Goal: Task Accomplishment & Management: Manage account settings

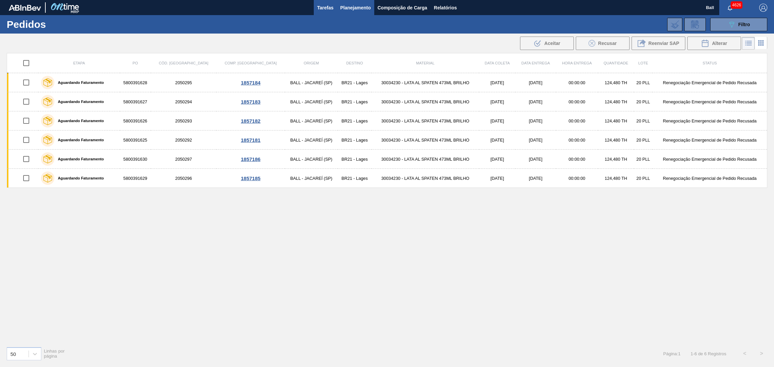
click at [321, 8] on span "Tarefas" at bounding box center [325, 8] width 16 height 8
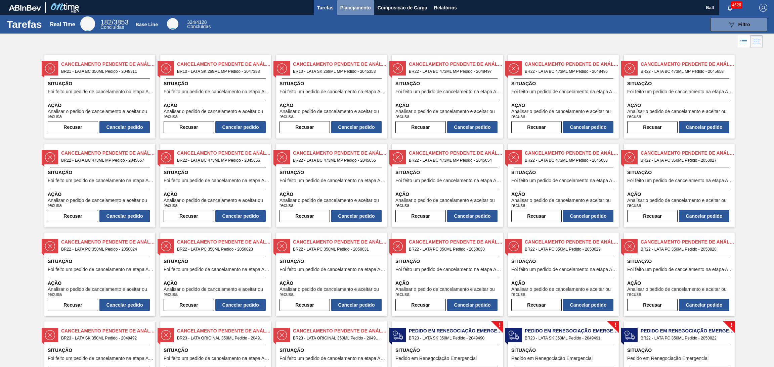
click at [372, 10] on button "Planejamento" at bounding box center [355, 7] width 37 height 15
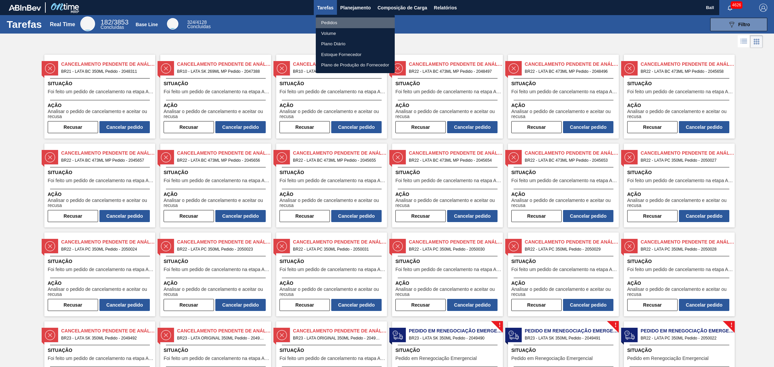
click at [340, 23] on li "Pedidos" at bounding box center [355, 22] width 79 height 11
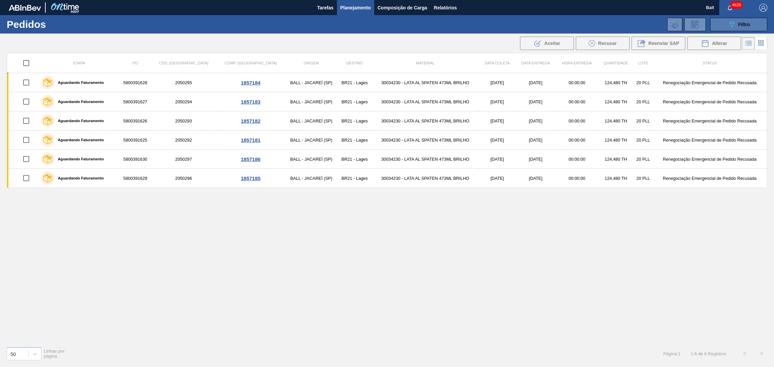
click at [724, 26] on button "089F7B8B-B2A5-4AFE-B5C0-19BA573D28AC Filtro" at bounding box center [738, 24] width 57 height 13
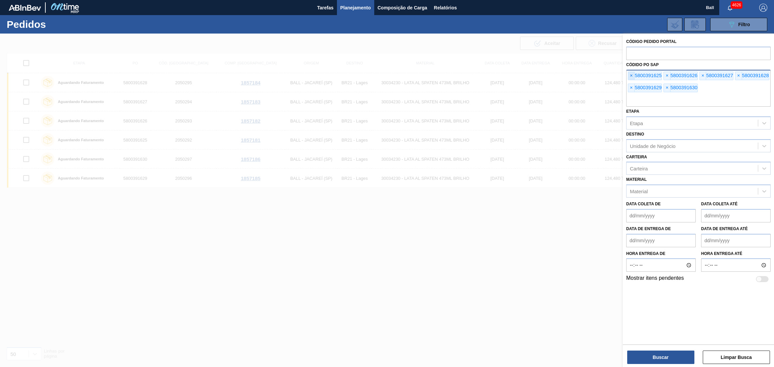
click at [634, 73] on span "×" at bounding box center [631, 76] width 6 height 8
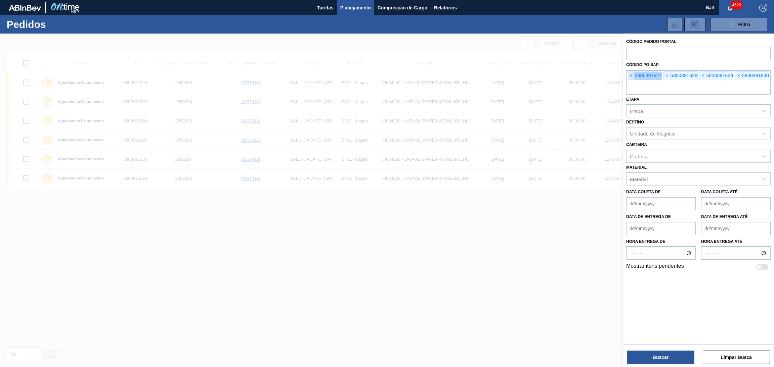
click at [634, 73] on span "×" at bounding box center [631, 76] width 6 height 8
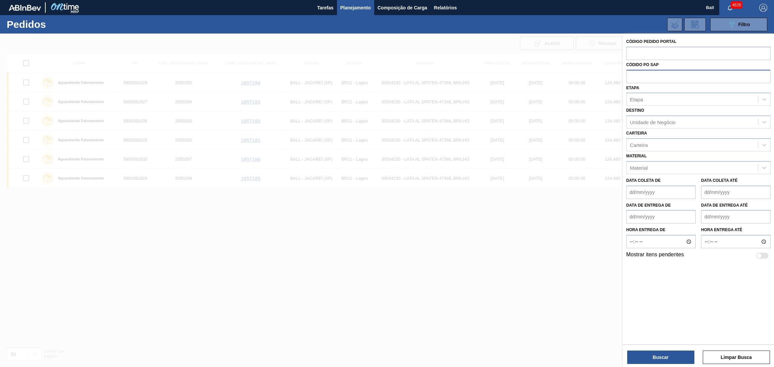
click at [634, 73] on input "text" at bounding box center [698, 76] width 144 height 13
paste input "5800390919"
type input "5800390919"
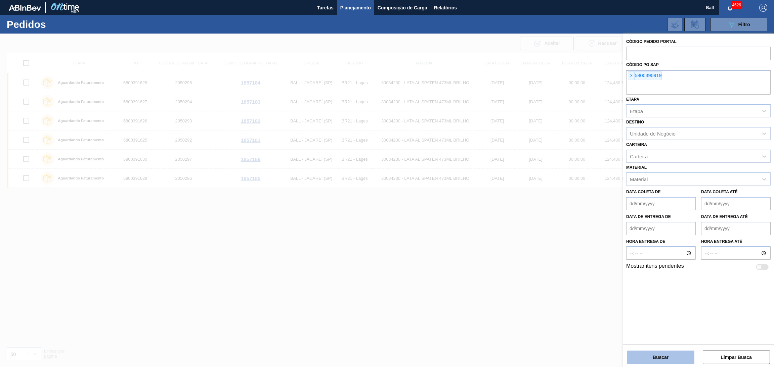
click at [665, 363] on button "Buscar" at bounding box center [660, 357] width 67 height 13
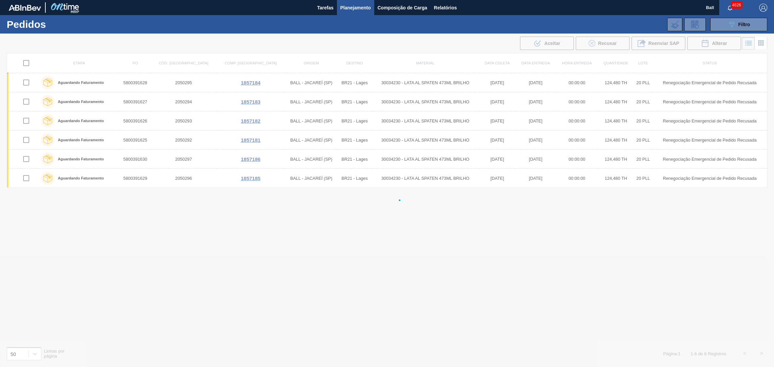
click at [666, 360] on div at bounding box center [387, 201] width 774 height 334
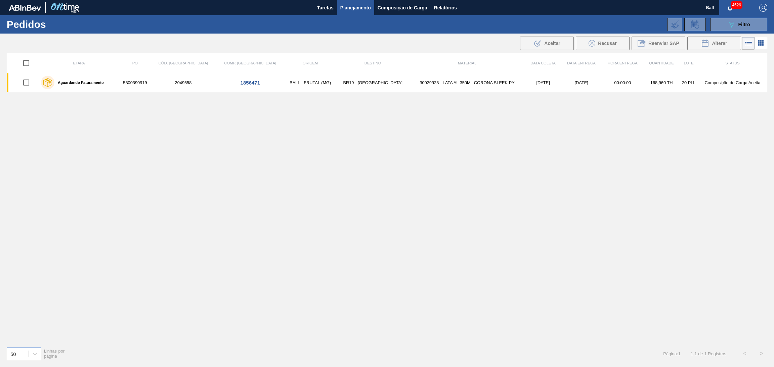
click at [764, 46] on icon at bounding box center [761, 43] width 8 height 8
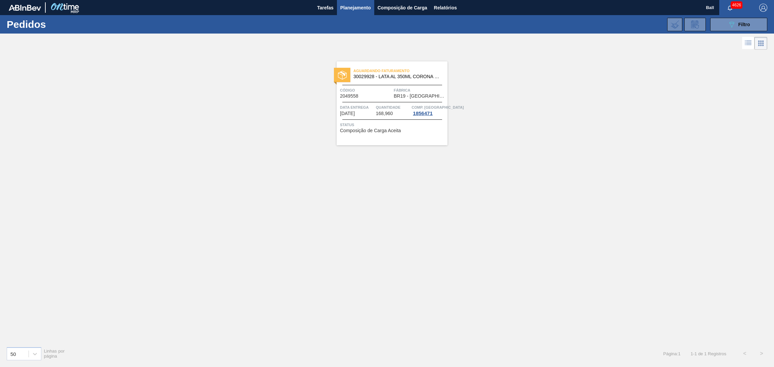
click at [388, 105] on span "Quantidade" at bounding box center [393, 107] width 34 height 7
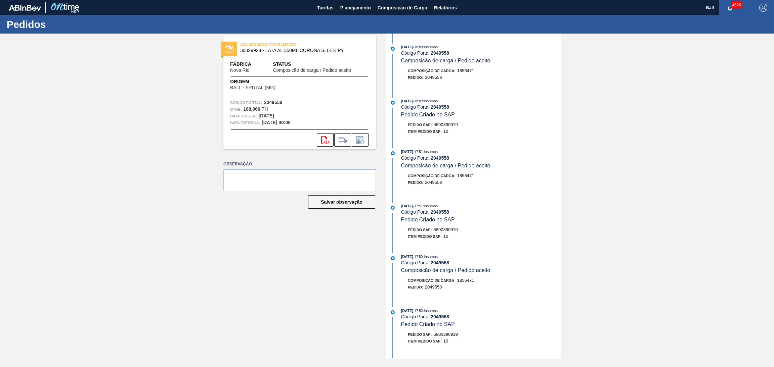
click at [627, 290] on div "AGUARDANDO FATURAMENTO 30029928 - LATA AL 350ML CORONA SLEEK PY Fábrica Nova Ri…" at bounding box center [387, 196] width 774 height 325
drag, startPoint x: 462, startPoint y: 126, endPoint x: 434, endPoint y: 129, distance: 28.7
click at [434, 128] on div "Pedido SAP: 5800390919" at bounding box center [481, 125] width 160 height 7
copy span "5800390919"
click at [321, 6] on span "Tarefas" at bounding box center [325, 8] width 16 height 8
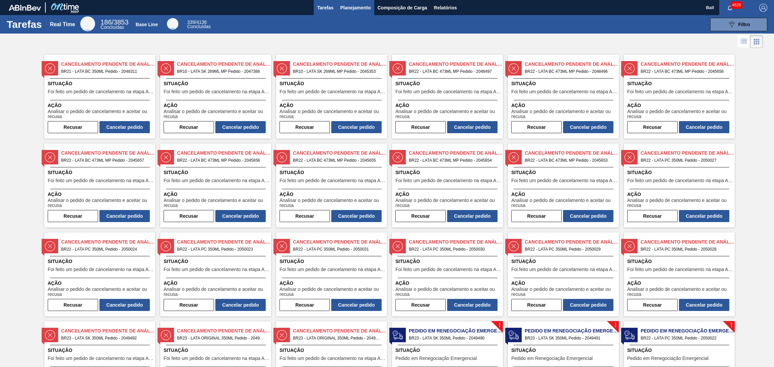
click at [356, 7] on span "Planejamento" at bounding box center [355, 8] width 31 height 8
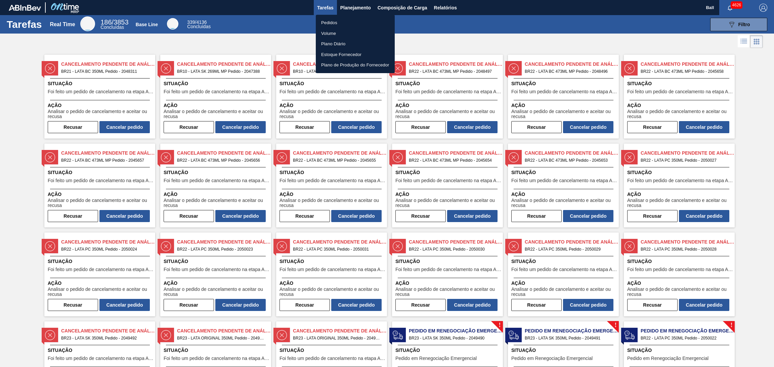
click at [340, 22] on li "Pedidos" at bounding box center [355, 22] width 79 height 11
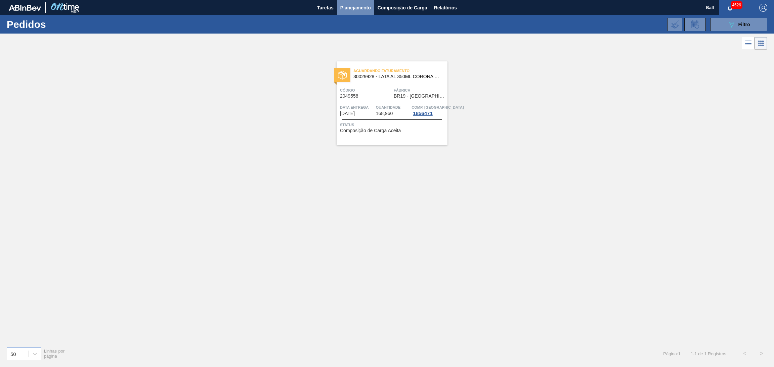
click at [365, 11] on span "Planejamento" at bounding box center [355, 8] width 31 height 8
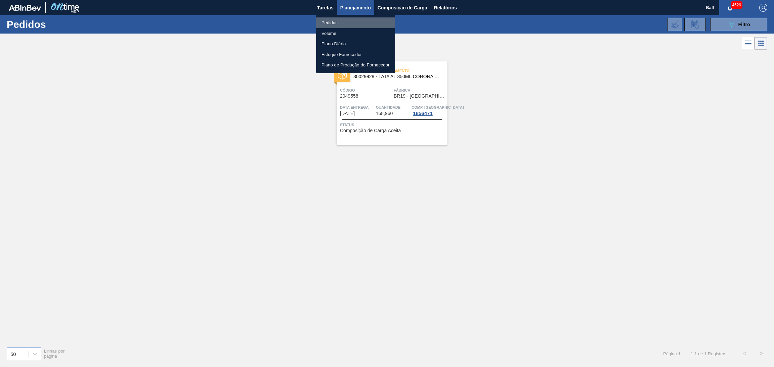
click at [331, 24] on li "Pedidos" at bounding box center [355, 22] width 79 height 11
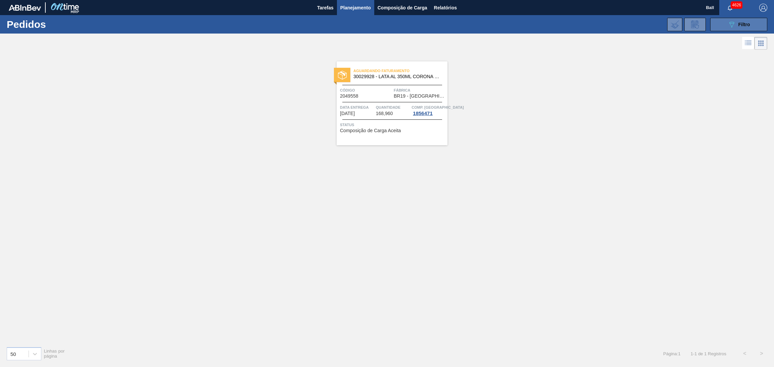
click at [720, 20] on button "089F7B8B-B2A5-4AFE-B5C0-19BA573D28AC Filtro" at bounding box center [738, 24] width 57 height 13
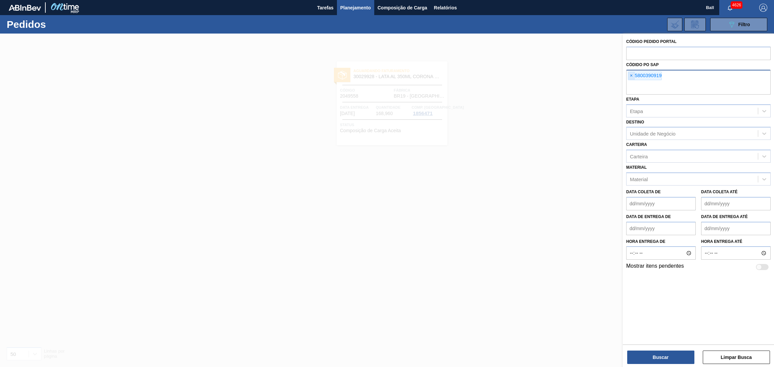
click at [631, 77] on span "×" at bounding box center [631, 76] width 6 height 8
paste input "text"
click at [646, 352] on button "Buscar" at bounding box center [660, 357] width 67 height 13
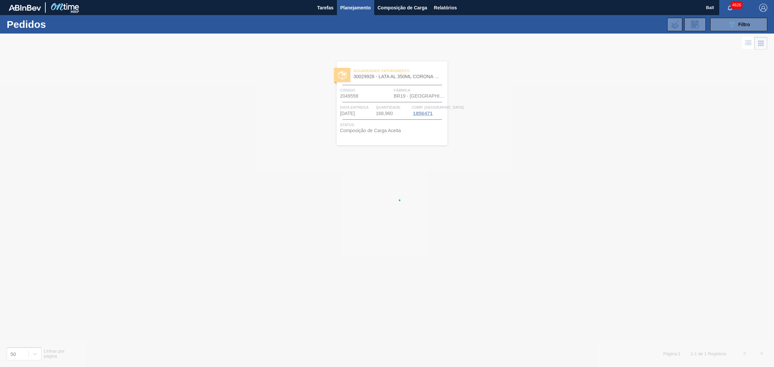
click at [534, 298] on div at bounding box center [387, 201] width 774 height 334
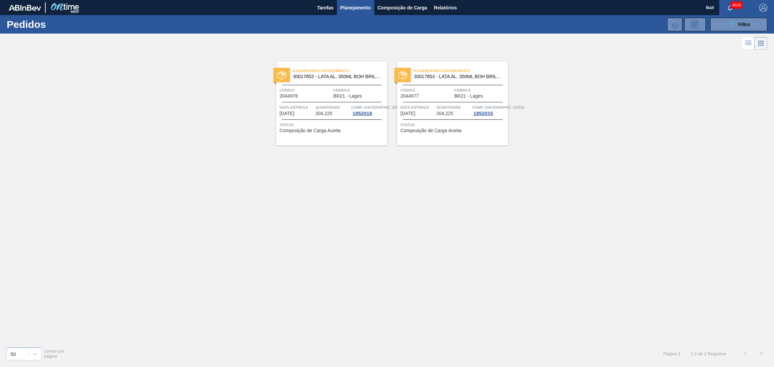
click at [746, 43] on icon at bounding box center [748, 43] width 8 height 8
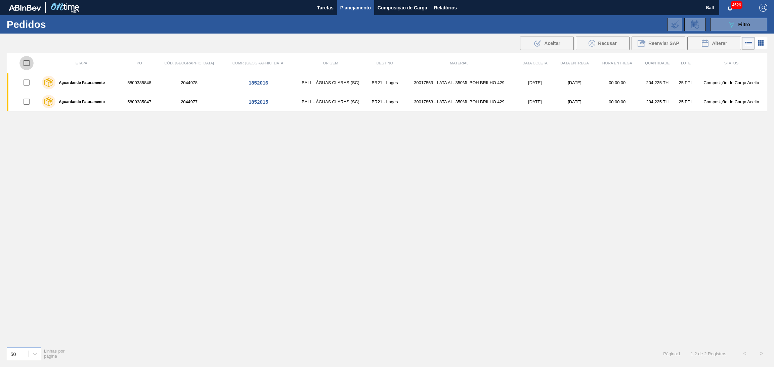
click at [27, 64] on input "checkbox" at bounding box center [26, 63] width 14 height 14
checkbox input "true"
click at [714, 40] on div "Alterar" at bounding box center [714, 43] width 26 height 8
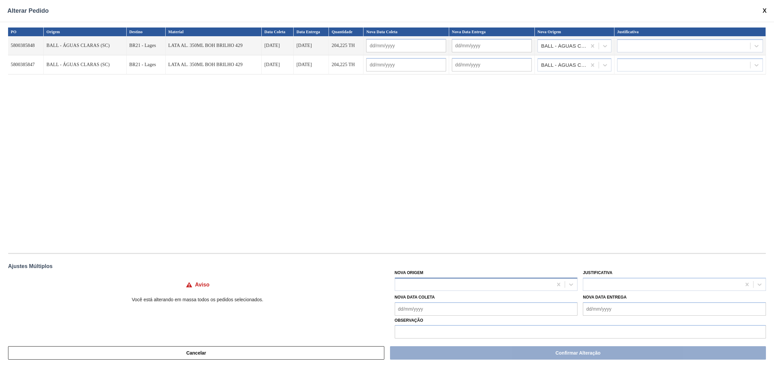
click at [444, 280] on div at bounding box center [474, 285] width 158 height 10
type Origem "b"
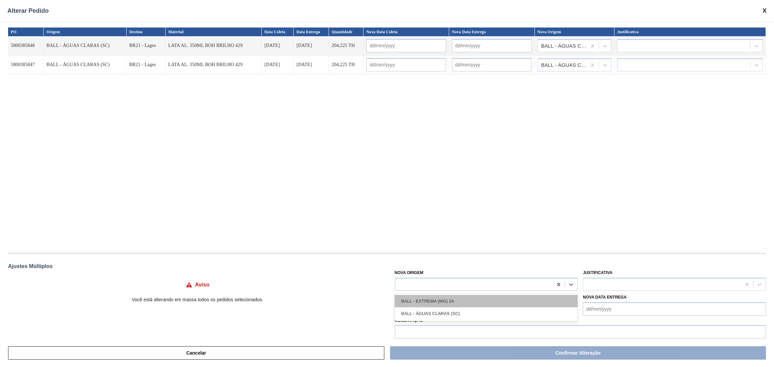
click at [451, 297] on div "BALL - EXTREMA (MG) 24" at bounding box center [486, 301] width 183 height 12
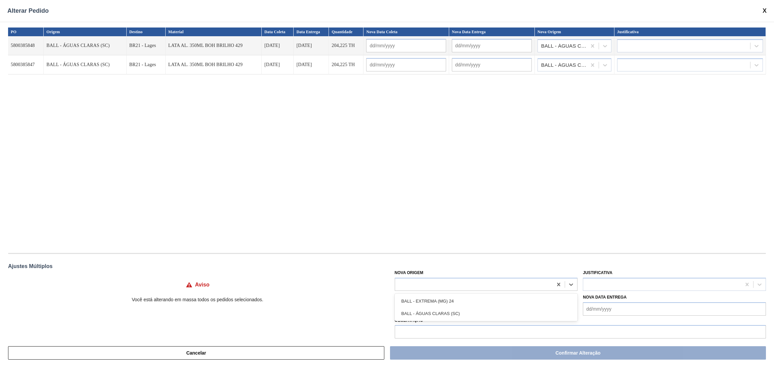
type input "11/10/2025"
type input "13/10/2025"
type input "11/10/2025"
type input "13/10/2025"
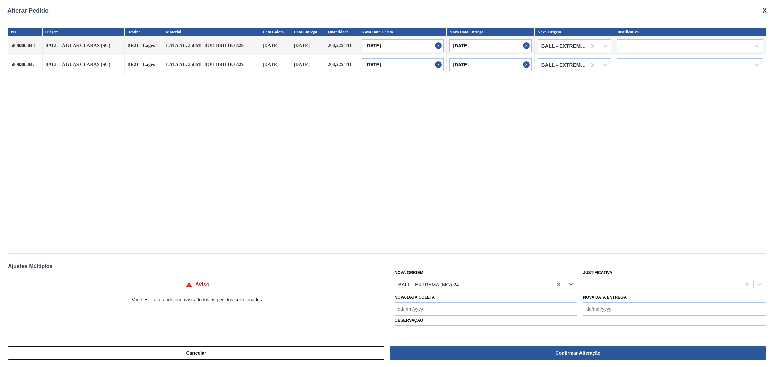
click at [468, 235] on div "PO Origem Destino Material Data Coleta Data Entrega Quantidade Nova Data Coleta…" at bounding box center [387, 137] width 758 height 219
click at [570, 217] on div "PO Origem Destino Material Data Coleta Data Entrega Quantidade Nova Data Coleta…" at bounding box center [387, 137] width 758 height 219
click at [640, 283] on div at bounding box center [662, 285] width 158 height 10
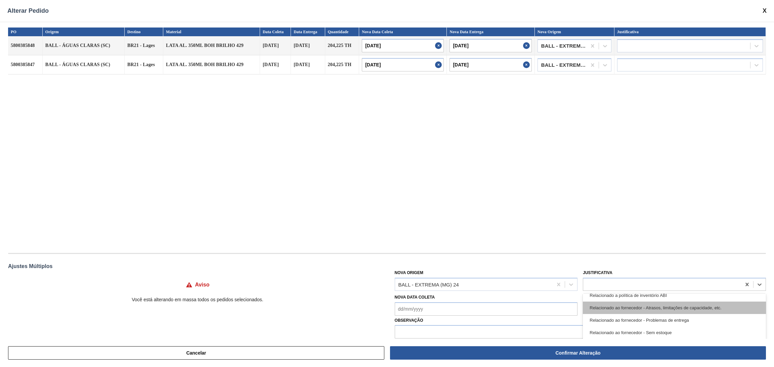
click at [690, 308] on div "Relacionado ao fornecedor - Atrasos, limitações de capacidade, etc." at bounding box center [674, 308] width 183 height 12
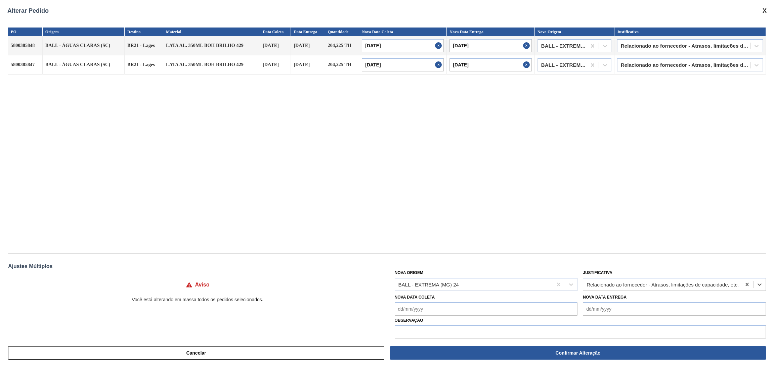
click at [653, 226] on div "PO Origem Destino Material Data Coleta Data Entrega Quantidade Nova Data Coleta…" at bounding box center [387, 137] width 758 height 219
click at [529, 329] on input "text" at bounding box center [580, 331] width 371 height 13
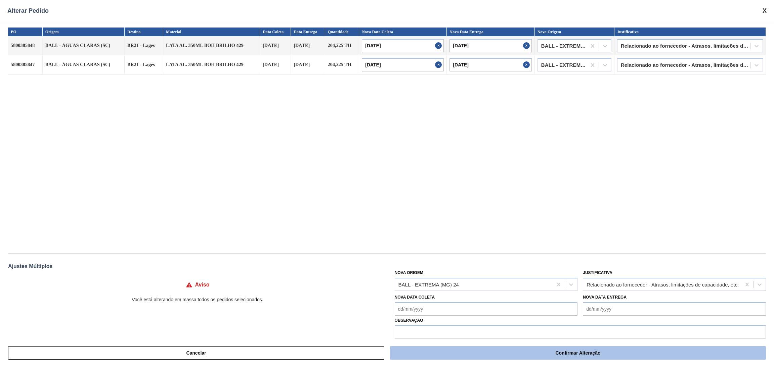
click at [513, 351] on button "Confirmar Alteração" at bounding box center [578, 353] width 376 height 13
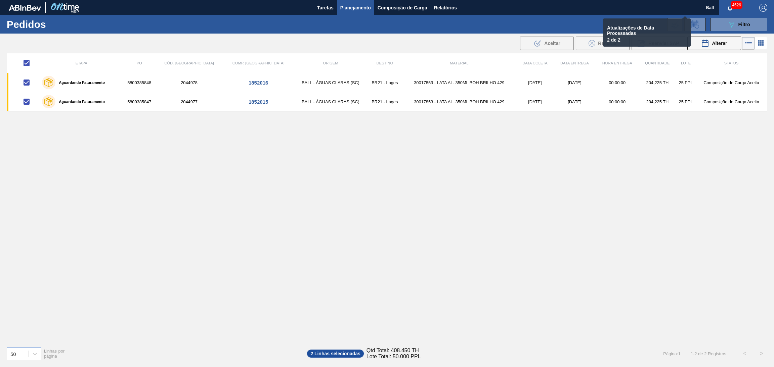
checkbox input "false"
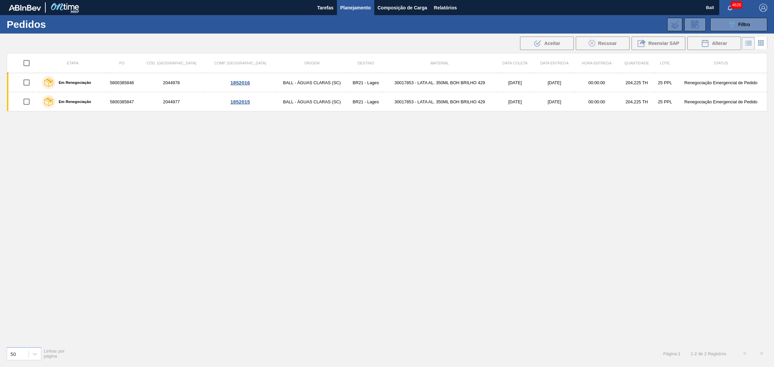
drag, startPoint x: 738, startPoint y: 23, endPoint x: 729, endPoint y: 35, distance: 15.1
click at [738, 23] on div "089F7B8B-B2A5-4AFE-B5C0-19BA573D28AC Filtro" at bounding box center [738, 24] width 23 height 8
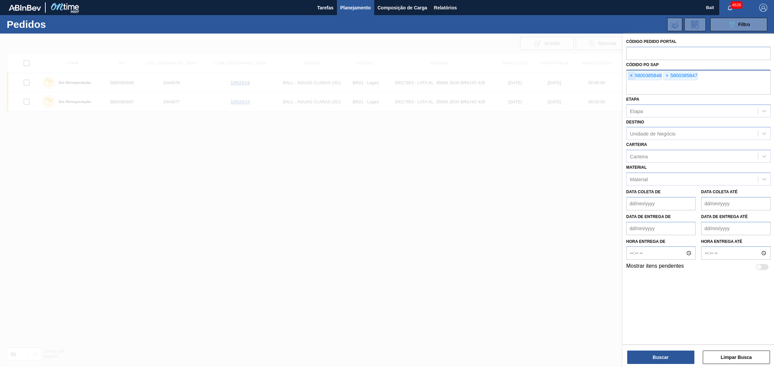
click at [630, 78] on span "×" at bounding box center [631, 76] width 6 height 8
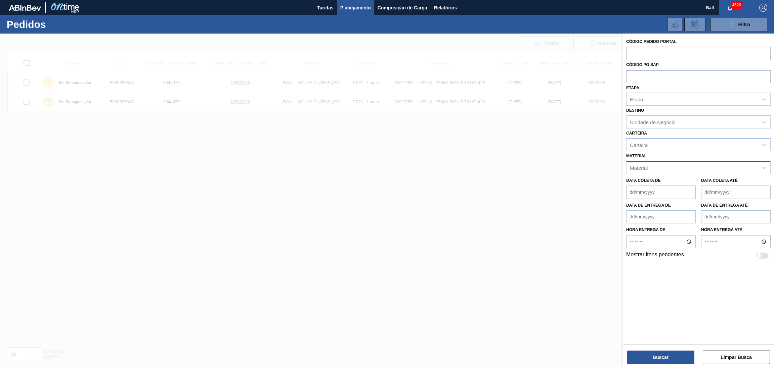
paste input "text"
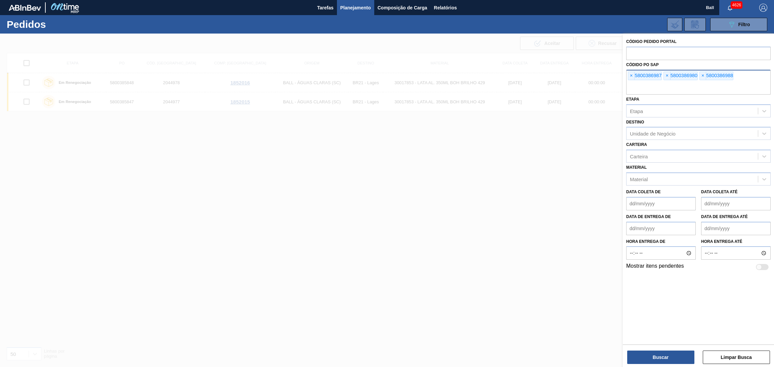
click at [645, 349] on div "Buscar Limpar Busca" at bounding box center [698, 354] width 151 height 19
click at [645, 350] on div "Buscar Limpar Busca" at bounding box center [698, 354] width 151 height 19
click at [645, 352] on button "Buscar" at bounding box center [660, 357] width 67 height 13
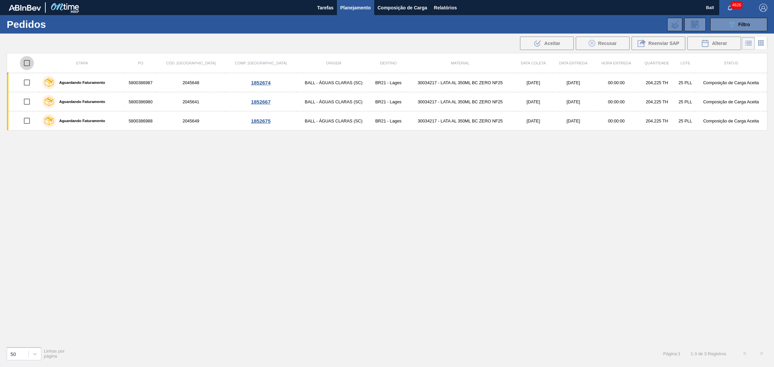
click at [28, 60] on input "checkbox" at bounding box center [27, 63] width 14 height 14
checkbox input "true"
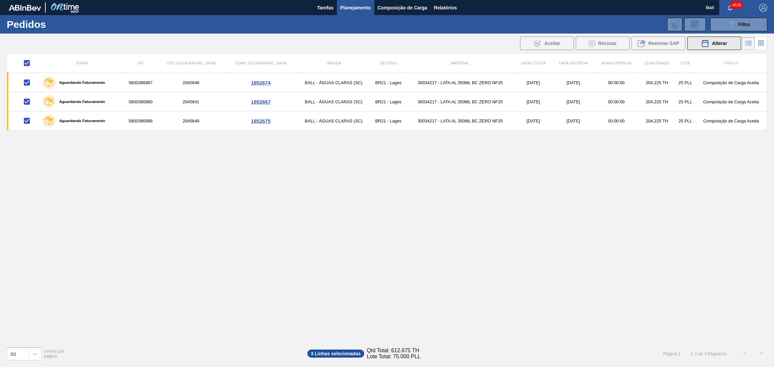
click at [712, 41] on span "Alterar" at bounding box center [719, 43] width 15 height 5
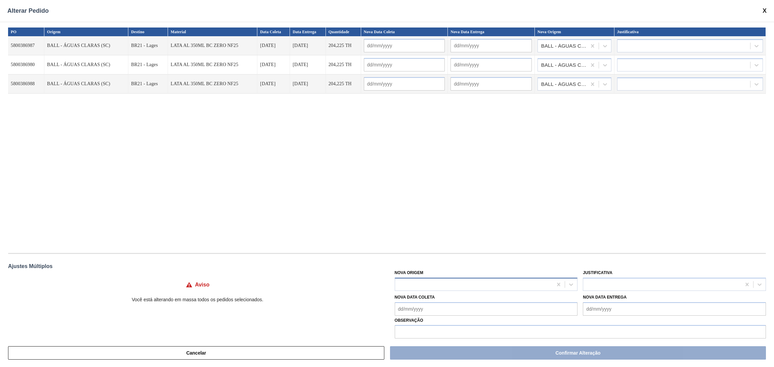
click at [430, 282] on div at bounding box center [474, 285] width 158 height 10
type Origem "E"
click at [430, 282] on div at bounding box center [474, 285] width 158 height 10
click at [465, 237] on div "PO Origem Destino Material Data Coleta Data Entrega Quantidade Nova Data Coleta…" at bounding box center [387, 137] width 758 height 219
click at [491, 286] on div at bounding box center [474, 285] width 158 height 10
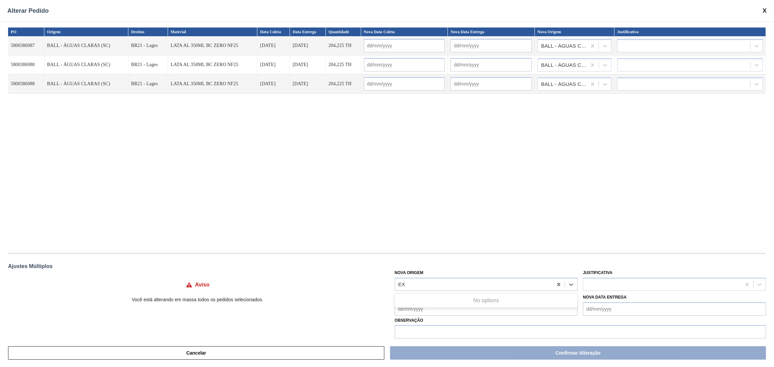
type Origem "EX"
click at [534, 178] on div "PO Origem Destino Material Data Coleta Data Entrega Quantidade Nova Data Coleta…" at bounding box center [387, 137] width 758 height 219
click at [457, 198] on div "PO Origem Destino Material Data Coleta Data Entrega Quantidade Nova Data Coleta…" at bounding box center [387, 137] width 758 height 219
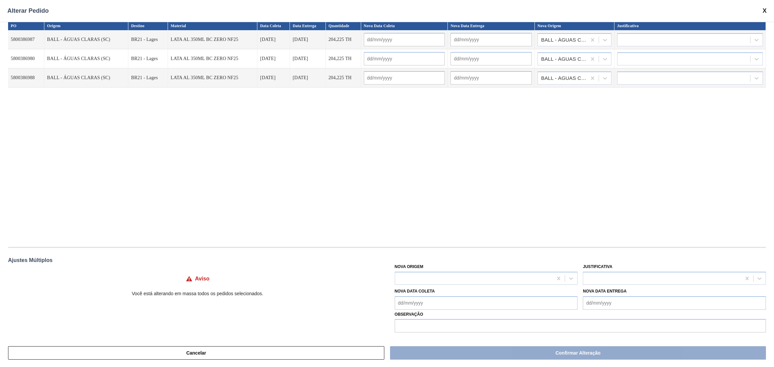
scroll to position [7, 0]
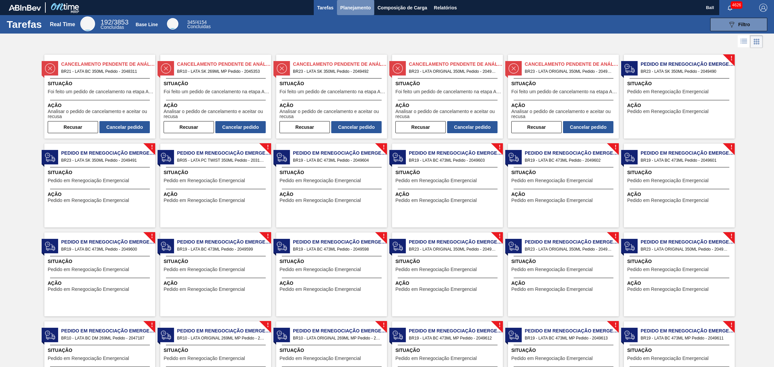
click at [365, 1] on button "Planejamento" at bounding box center [355, 7] width 37 height 15
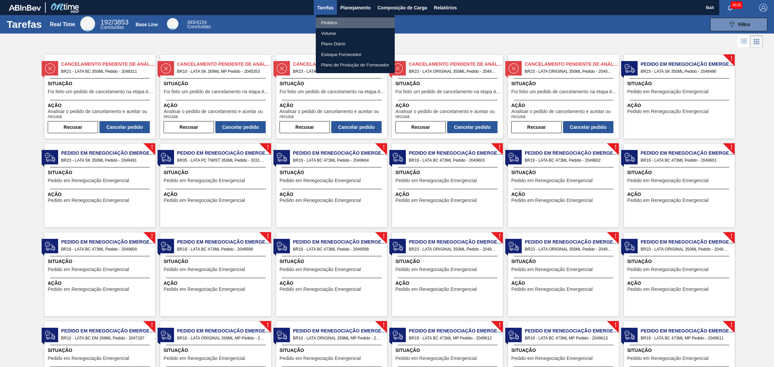
click at [344, 25] on li "Pedidos" at bounding box center [355, 22] width 79 height 11
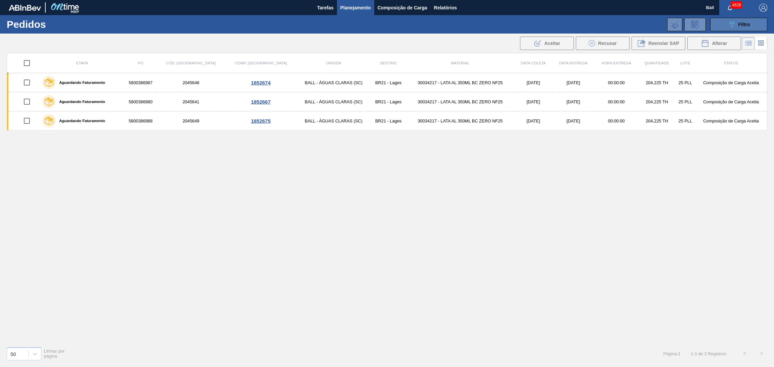
click at [716, 28] on button "089F7B8B-B2A5-4AFE-B5C0-19BA573D28AC Filtro" at bounding box center [738, 24] width 57 height 13
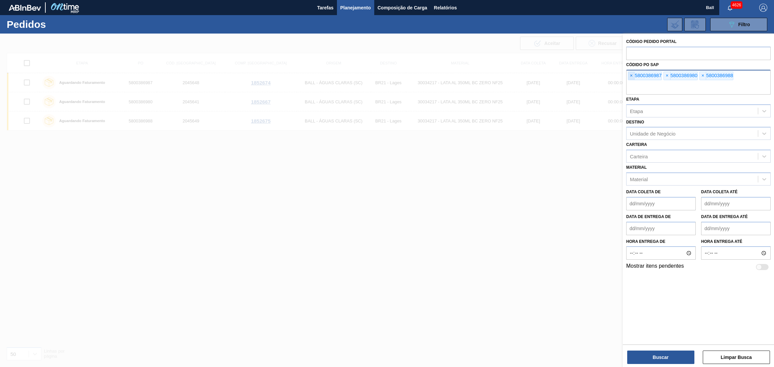
click at [630, 76] on span "×" at bounding box center [631, 76] width 6 height 8
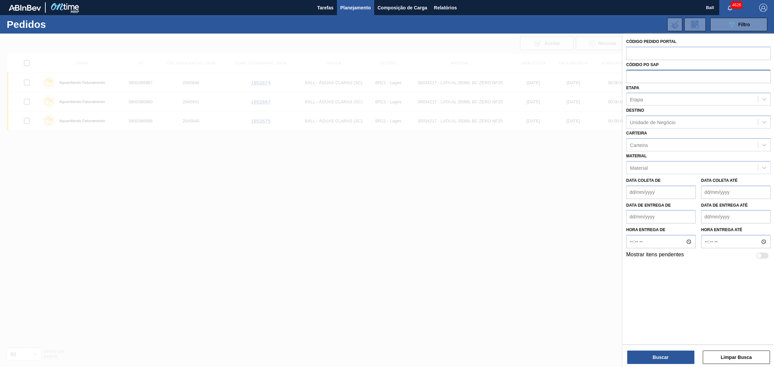
paste input "text"
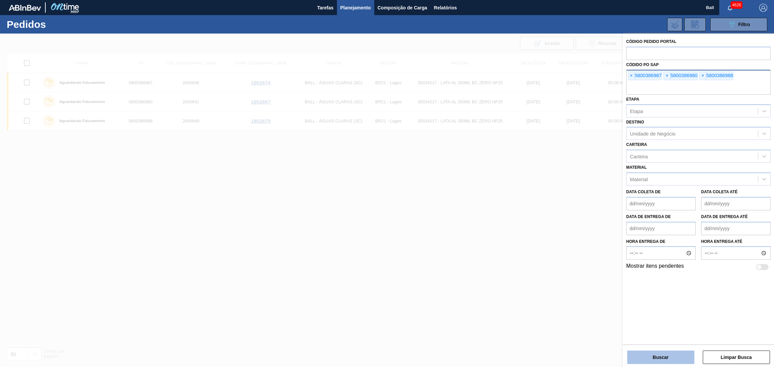
click at [666, 356] on button "Buscar" at bounding box center [660, 357] width 67 height 13
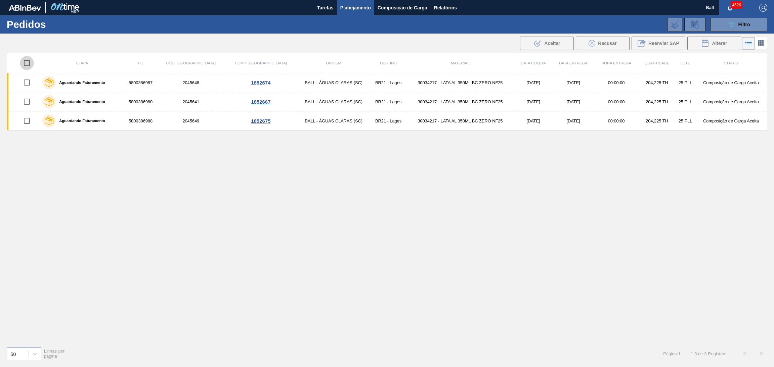
click at [29, 64] on input "checkbox" at bounding box center [27, 63] width 14 height 14
checkbox input "true"
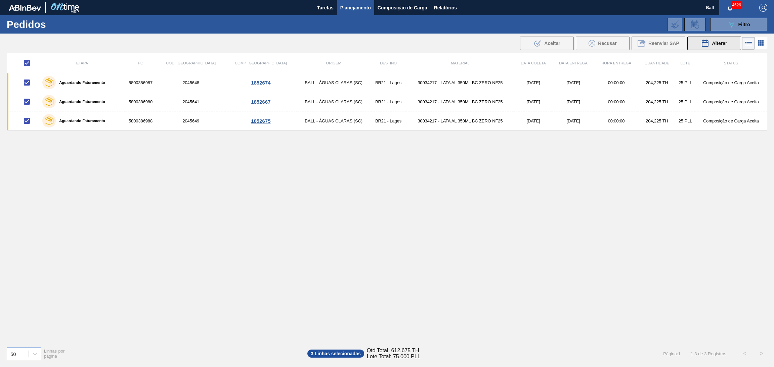
click at [708, 42] on icon at bounding box center [705, 43] width 8 height 8
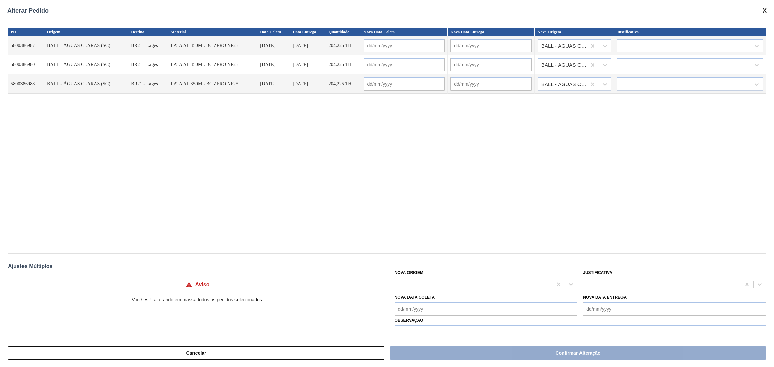
click at [450, 286] on div at bounding box center [474, 285] width 158 height 10
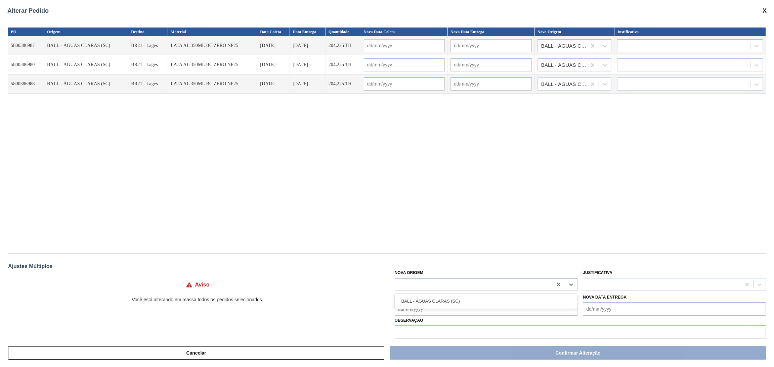
click at [450, 286] on div at bounding box center [474, 285] width 158 height 10
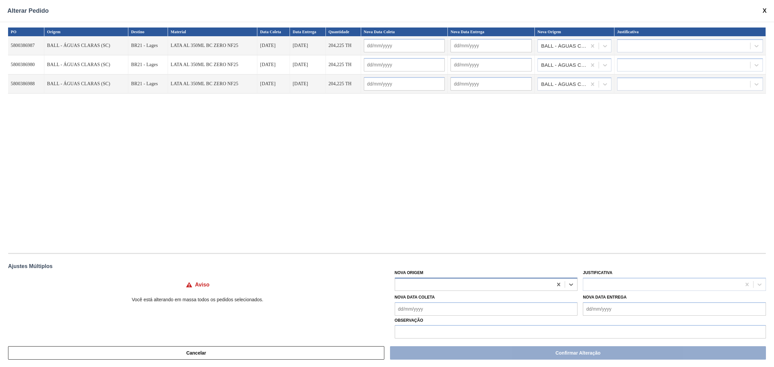
click at [450, 286] on div at bounding box center [474, 285] width 158 height 10
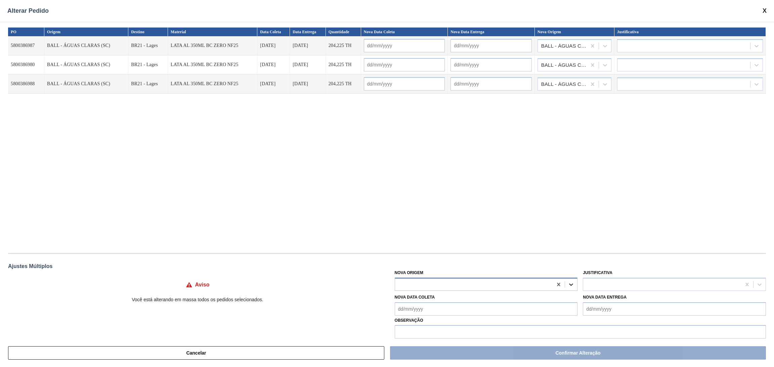
click at [570, 286] on icon at bounding box center [571, 284] width 7 height 7
click at [605, 47] on icon at bounding box center [604, 46] width 7 height 7
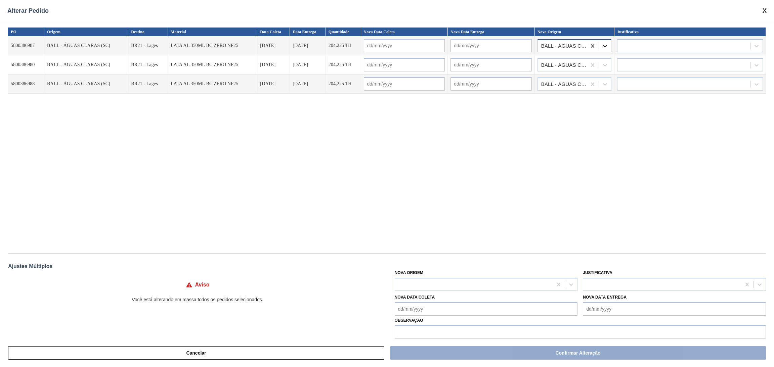
click at [605, 47] on icon at bounding box center [604, 46] width 7 height 7
click at [483, 289] on div at bounding box center [474, 285] width 158 height 10
click at [483, 288] on div at bounding box center [474, 285] width 158 height 10
click at [473, 224] on div "PO Origem Destino Material Data Coleta Data Entrega Quantidade Nova Data Coleta…" at bounding box center [387, 137] width 758 height 219
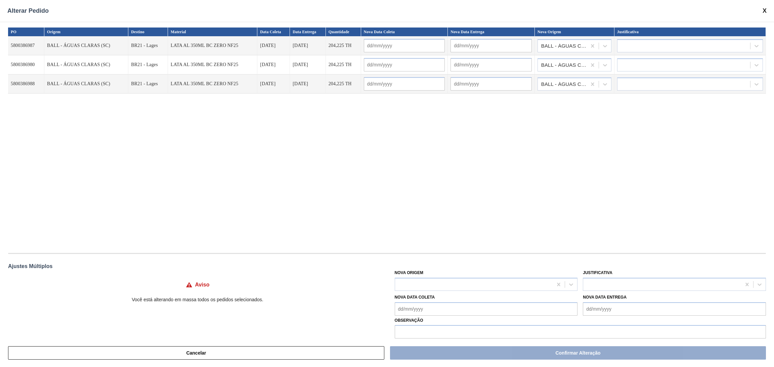
click at [534, 243] on div "PO Origem Destino Material Data Coleta Data Entrega Quantidade Nova Data Coleta…" at bounding box center [387, 137] width 758 height 219
click at [507, 284] on div at bounding box center [474, 285] width 158 height 10
click at [511, 242] on div "PO Origem Destino Material Data Coleta Data Entrega Quantidade Nova Data Coleta…" at bounding box center [387, 137] width 758 height 219
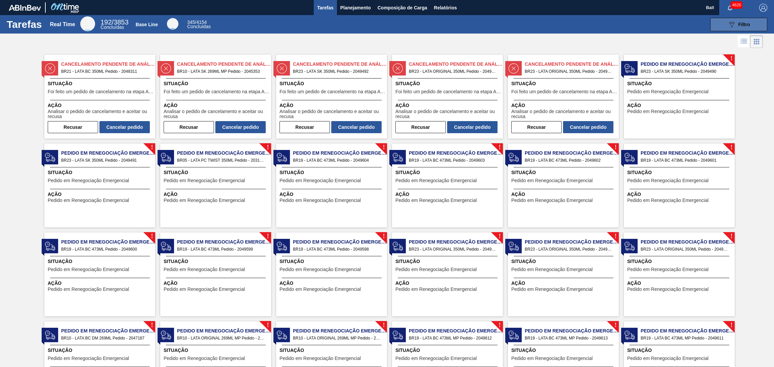
click at [730, 21] on icon "089F7B8B-B2A5-4AFE-B5C0-19BA573D28AC" at bounding box center [731, 24] width 8 height 8
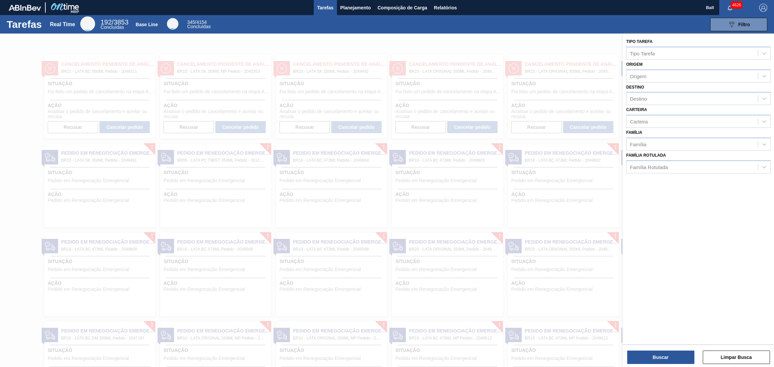
click at [409, 32] on div "Tarefas Real Time 192 / 3853 Concluídas Base Line 345 / 4154 Concluídas 089F7B8…" at bounding box center [387, 24] width 774 height 18
click at [360, 8] on span "Planejamento" at bounding box center [355, 8] width 31 height 8
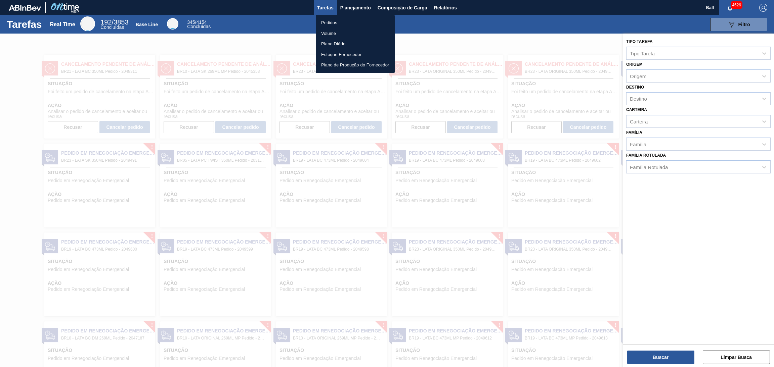
click at [352, 22] on li "Pedidos" at bounding box center [355, 22] width 79 height 11
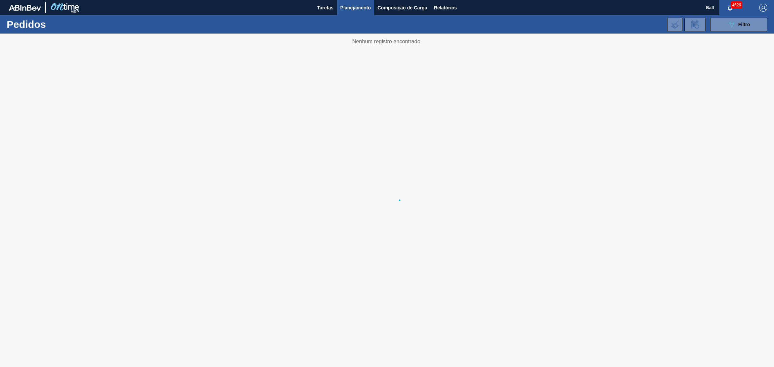
click at [352, 22] on li "Pedidos" at bounding box center [354, 23] width 59 height 6
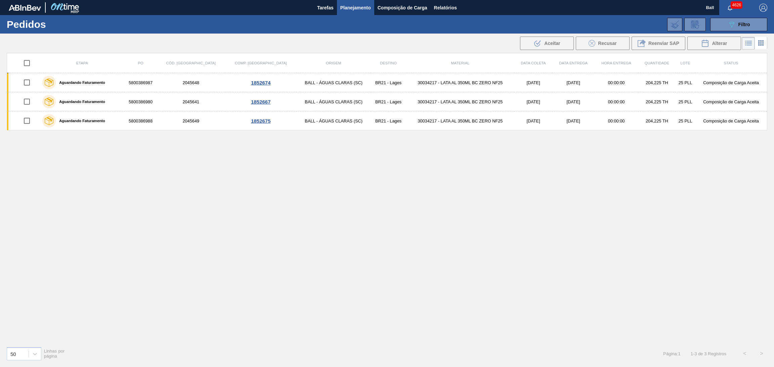
click at [718, 31] on div "089F7B8B-B2A5-4AFE-B5C0-19BA573D28AC Filtro Código Pedido Portal Códido PO SAP …" at bounding box center [440, 24] width 661 height 20
click at [719, 29] on button "089F7B8B-B2A5-4AFE-B5C0-19BA573D28AC Filtro" at bounding box center [738, 24] width 57 height 13
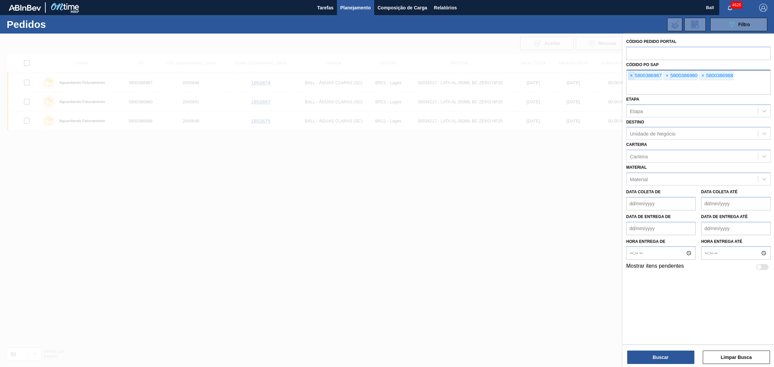
click at [632, 78] on span "×" at bounding box center [631, 76] width 6 height 8
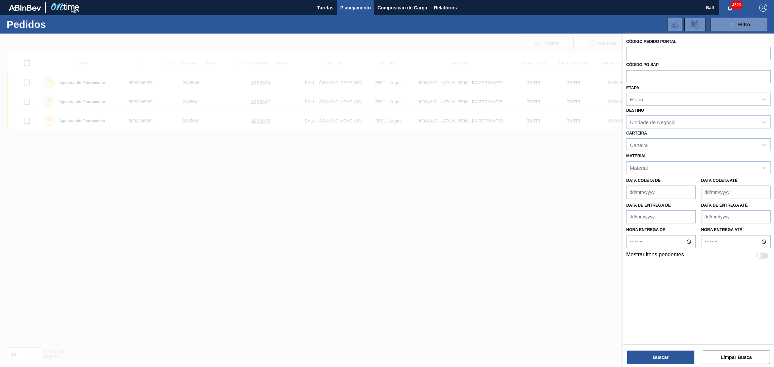
paste input "text"
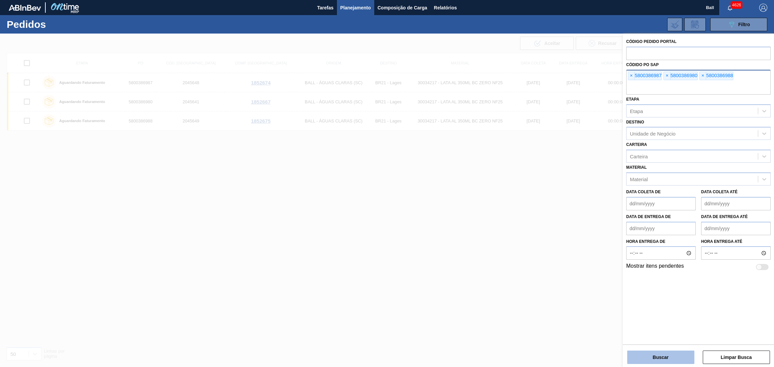
click at [647, 352] on button "Buscar" at bounding box center [660, 357] width 67 height 13
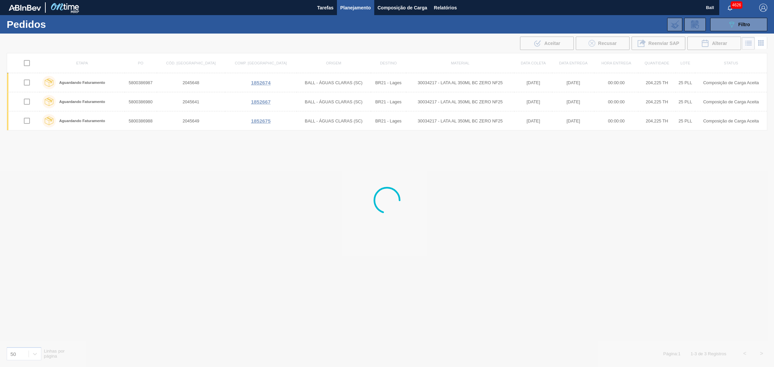
click at [561, 285] on div at bounding box center [387, 201] width 774 height 334
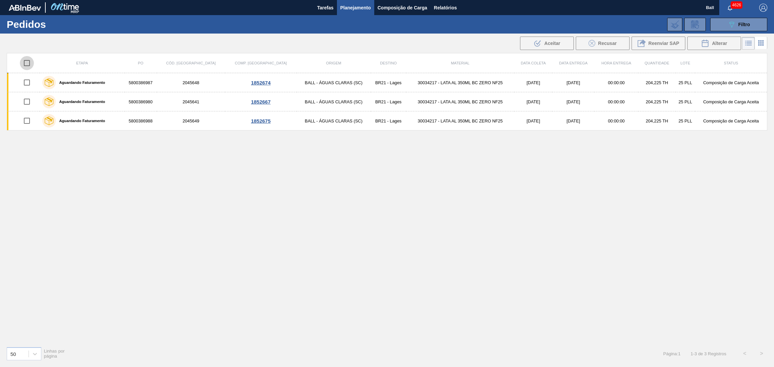
click at [24, 64] on input "checkbox" at bounding box center [27, 63] width 14 height 14
checkbox input "true"
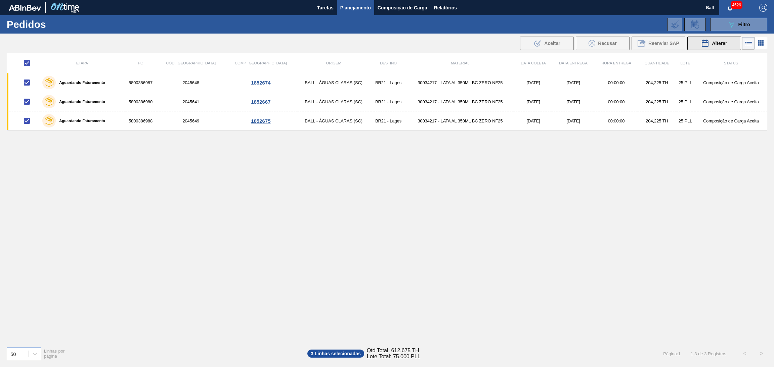
click at [704, 43] on icon at bounding box center [705, 43] width 8 height 8
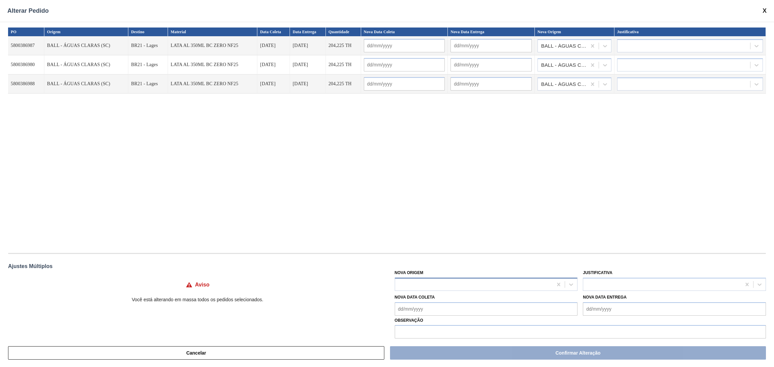
click at [432, 285] on div at bounding box center [474, 285] width 158 height 10
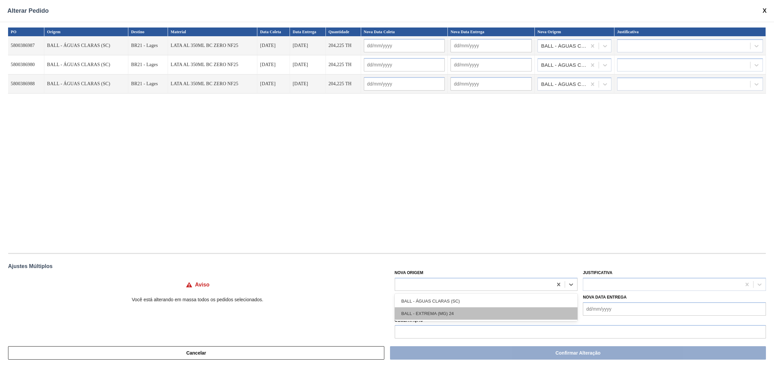
click at [439, 310] on div "BALL - EXTREMA (MG) 24" at bounding box center [486, 314] width 183 height 12
type input "[DATE]"
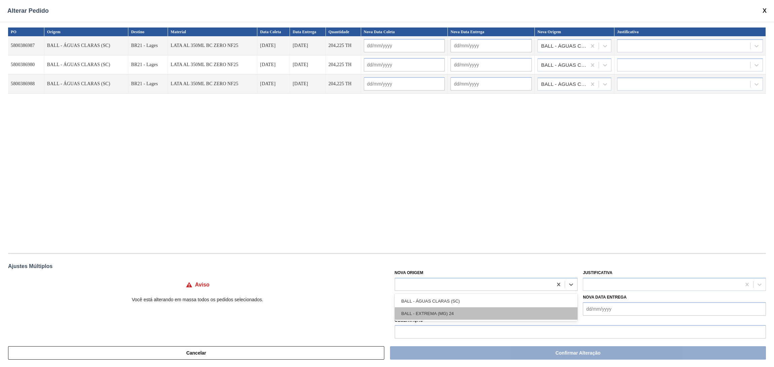
type input "[DATE]"
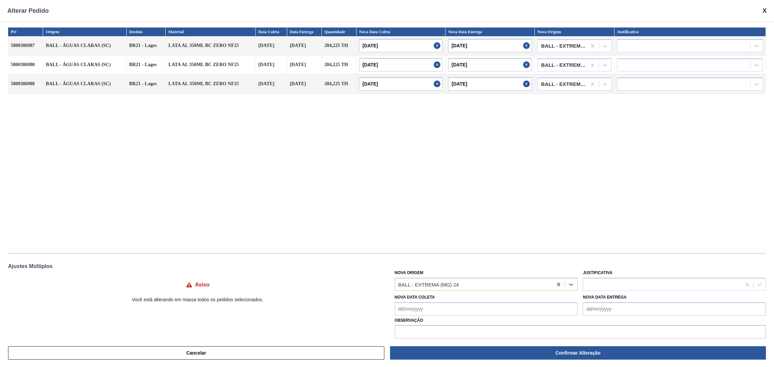
click at [473, 240] on div "PO Origem Destino Material Data Coleta Data Entrega Quantidade Nova Data Coleta…" at bounding box center [387, 137] width 758 height 219
click at [409, 47] on input "[DATE]" at bounding box center [400, 45] width 83 height 13
click at [402, 95] on div "8" at bounding box center [399, 93] width 9 height 9
type input "[DATE]"
type input "11/10/2025"
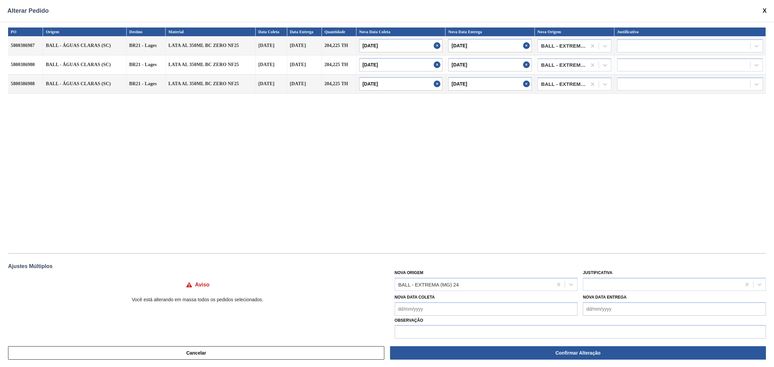
click at [539, 153] on div "PO Origem Destino Material Data Coleta Data Entrega Quantidade Nova Data Coleta…" at bounding box center [387, 137] width 758 height 219
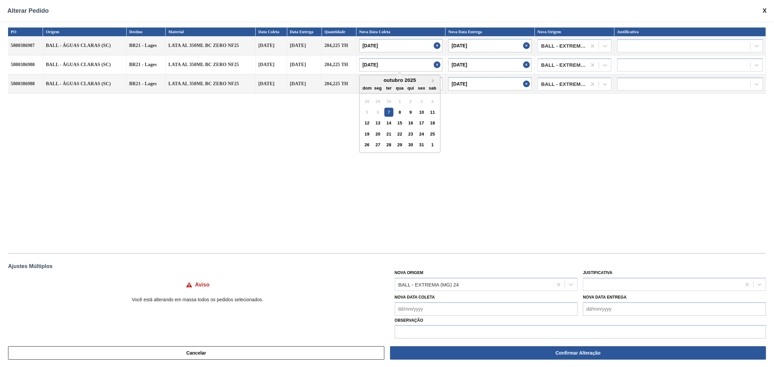
click at [418, 65] on input "[DATE]" at bounding box center [400, 64] width 83 height 13
click at [410, 110] on div "9" at bounding box center [410, 112] width 9 height 9
type input "[DATE]"
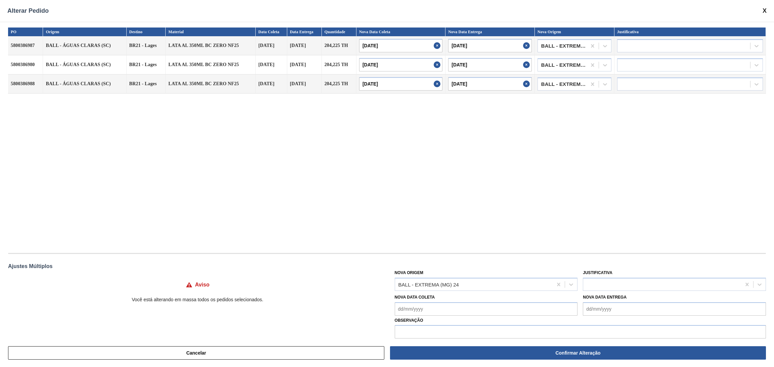
click at [491, 127] on div "PO Origem Destino Material Data Coleta Data Entrega Quantidade Nova Data Coleta…" at bounding box center [387, 137] width 758 height 219
click at [400, 83] on input "[DATE]" at bounding box center [400, 83] width 83 height 13
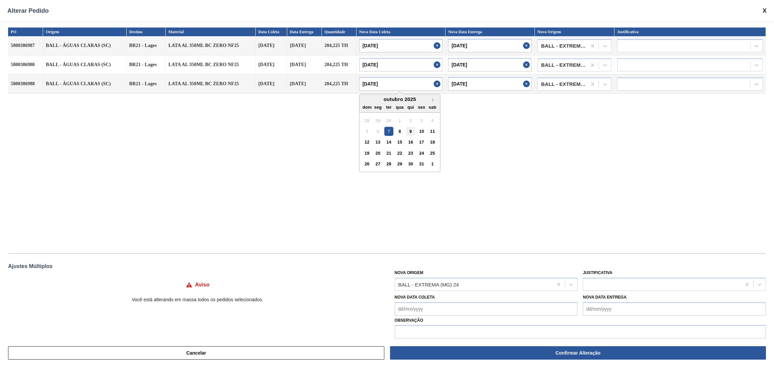
click at [410, 132] on div "9" at bounding box center [410, 131] width 9 height 9
type input "[DATE]"
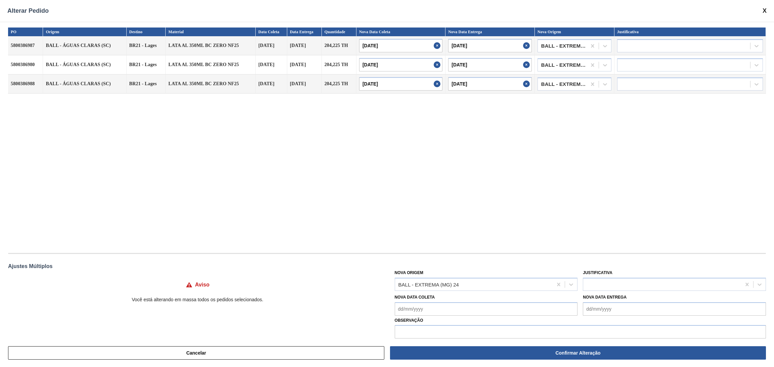
click at [531, 145] on div "PO Origem Destino Material Data Coleta Data Entrega Quantidade Nova Data Coleta…" at bounding box center [387, 137] width 758 height 219
click at [283, 191] on div "PO Origem Destino Material Data Coleta Data Entrega Quantidade Nova Data Coleta…" at bounding box center [387, 137] width 758 height 219
click at [614, 286] on div at bounding box center [662, 285] width 158 height 10
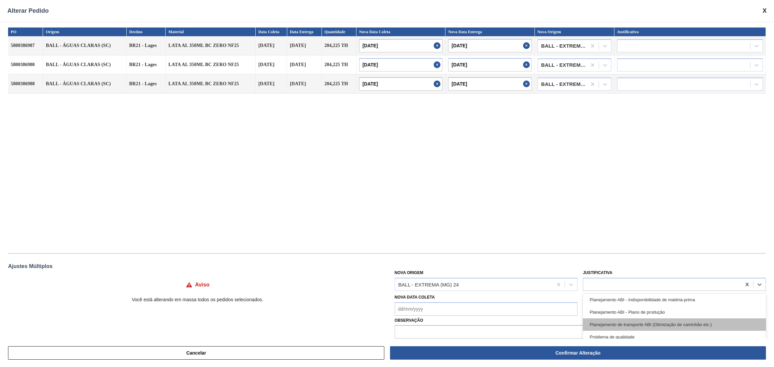
scroll to position [151, 0]
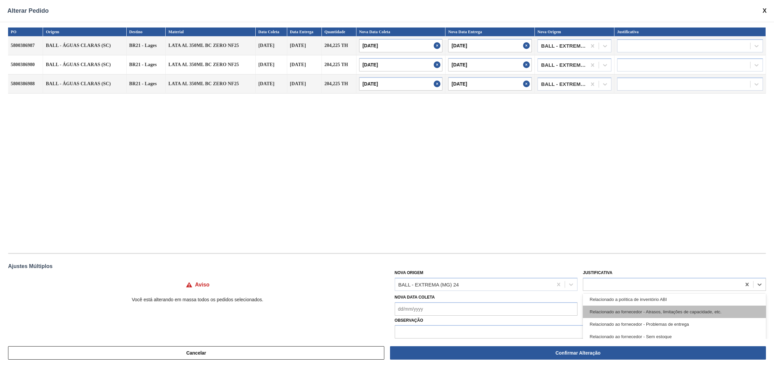
click at [678, 314] on div "Relacionado ao fornecedor - Atrasos, limitações de capacidade, etc." at bounding box center [674, 312] width 183 height 12
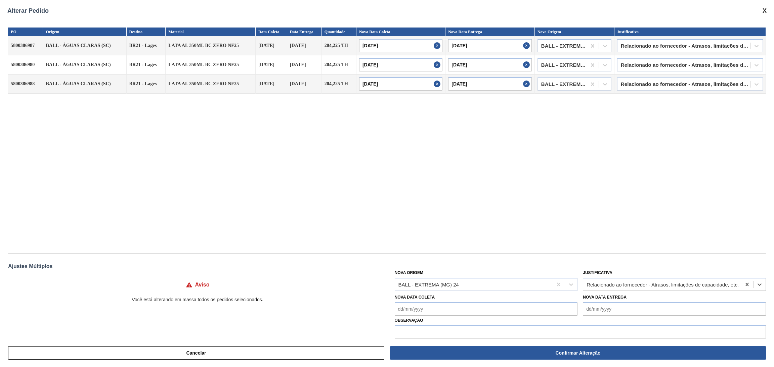
click at [674, 227] on div "PO Origem Destino Material Data Coleta Data Entrega Quantidade Nova Data Coleta…" at bounding box center [387, 137] width 758 height 219
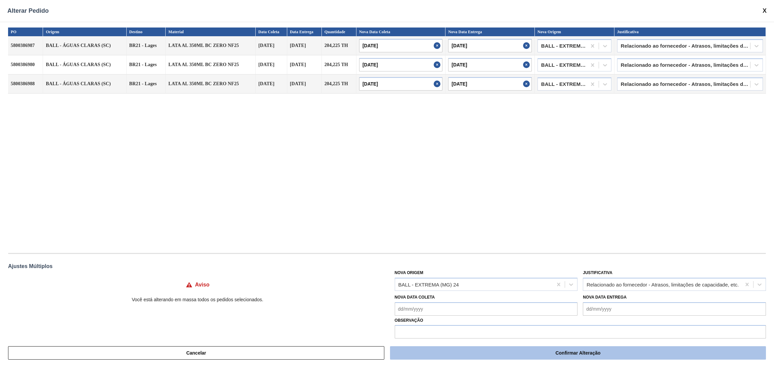
click at [536, 353] on button "Confirmar Alteração" at bounding box center [578, 353] width 376 height 13
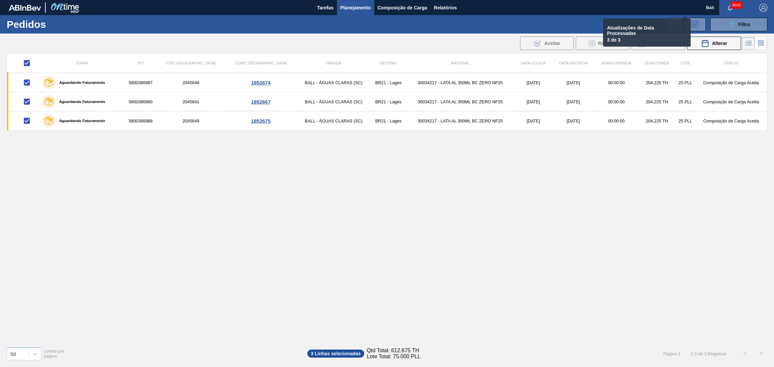
checkbox input "false"
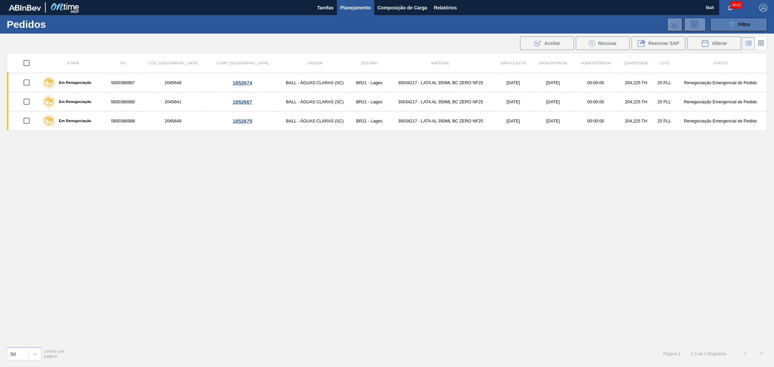
click at [732, 20] on button "089F7B8B-B2A5-4AFE-B5C0-19BA573D28AC Filtro" at bounding box center [738, 24] width 57 height 13
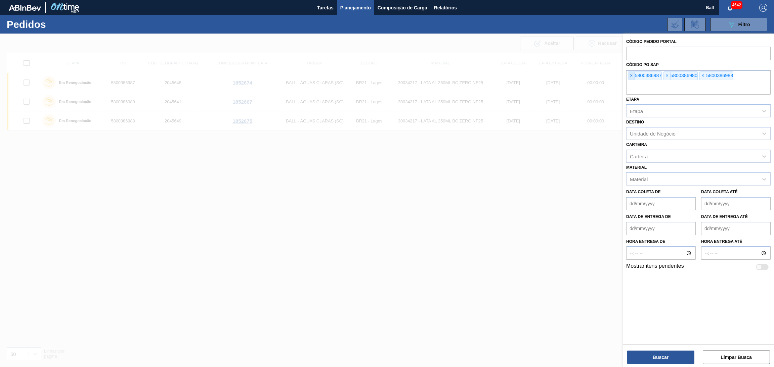
click at [632, 77] on span "×" at bounding box center [631, 76] width 6 height 8
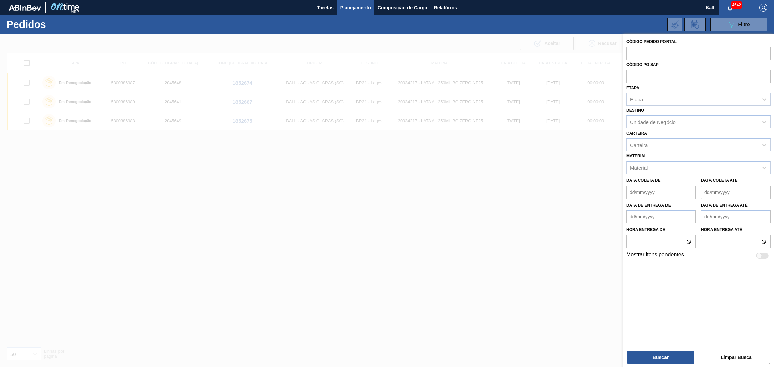
paste input "text"
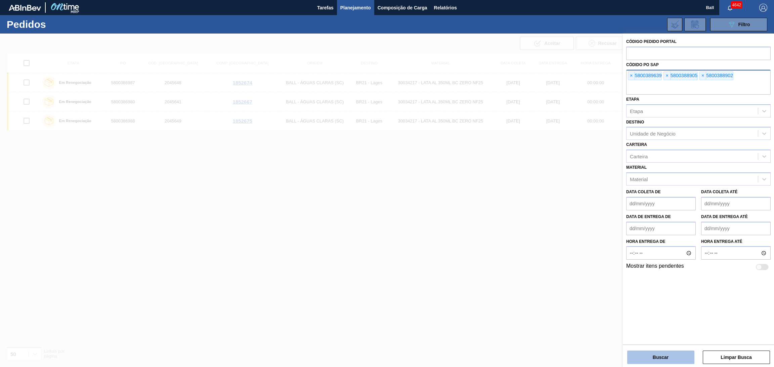
click at [670, 357] on button "Buscar" at bounding box center [660, 357] width 67 height 13
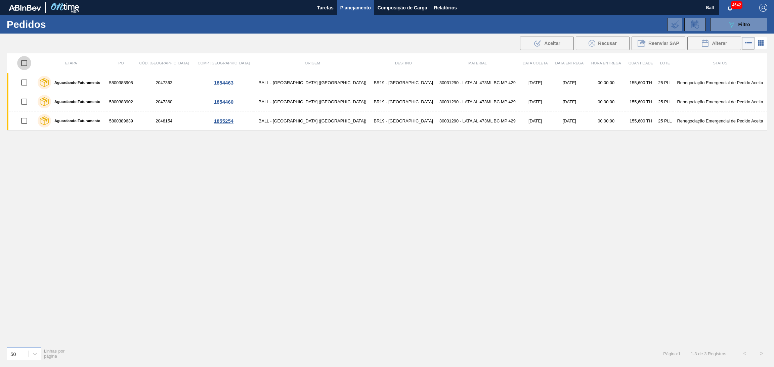
click at [30, 67] on input "checkbox" at bounding box center [24, 63] width 14 height 14
checkbox input "true"
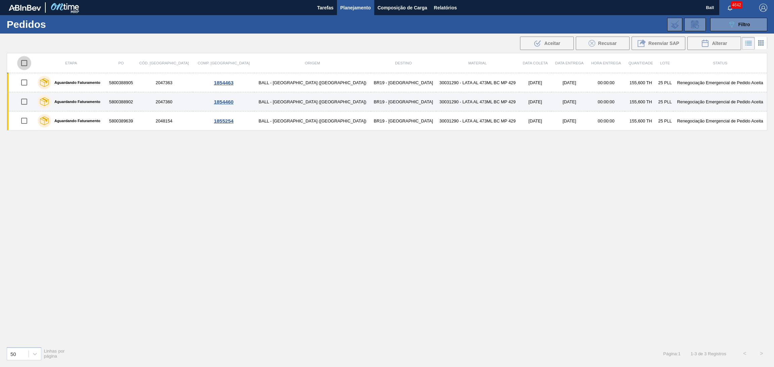
checkbox input "true"
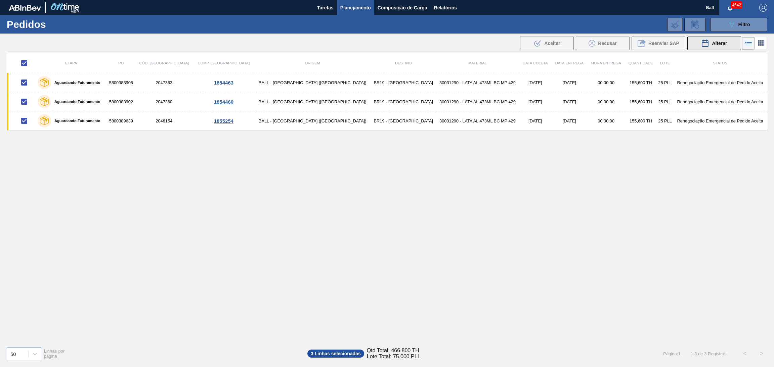
click at [719, 44] on span "Alterar" at bounding box center [719, 43] width 15 height 5
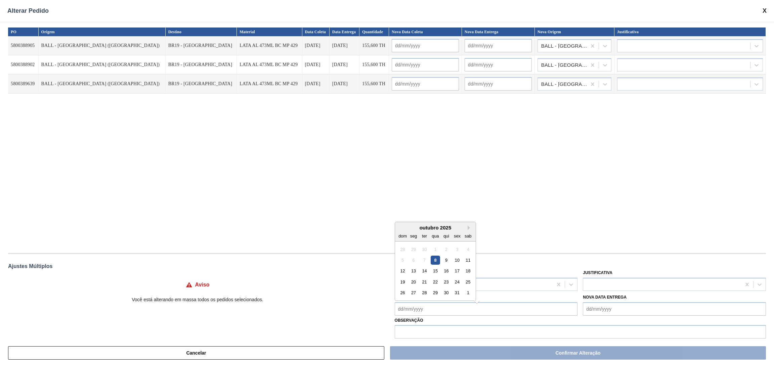
click at [460, 308] on Coleta "Nova Data Coleta" at bounding box center [486, 309] width 183 height 13
click at [459, 256] on div "10" at bounding box center [456, 257] width 9 height 9
type Coleta "[DATE]"
type input "[DATE]"
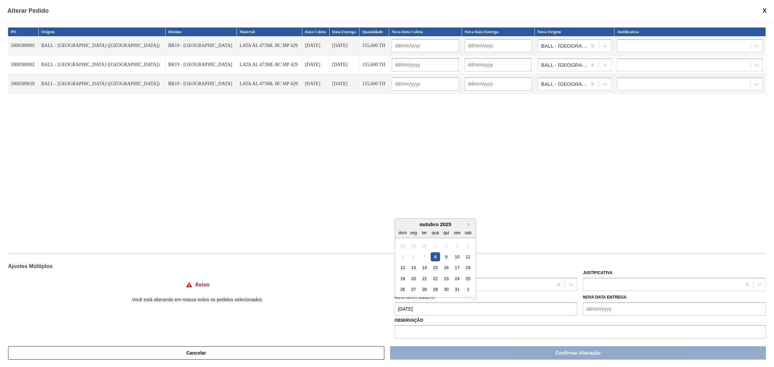
type input "[DATE]"
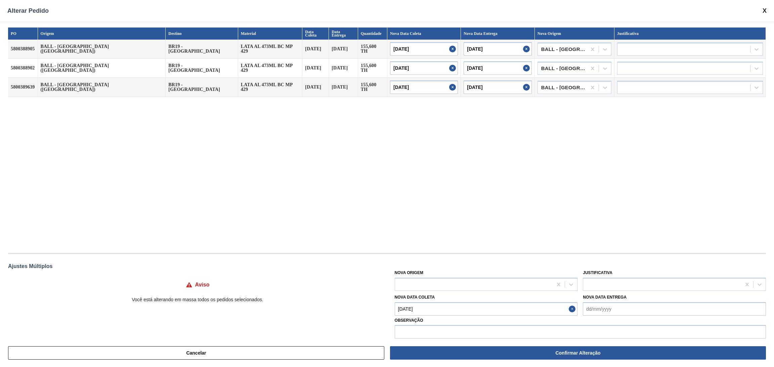
click at [538, 239] on div "PO Origem Destino Material Data Coleta Data Entrega Quantidade Nova Data Coleta…" at bounding box center [387, 137] width 758 height 219
click at [517, 194] on div "PO Origem Destino Material Data Coleta Data Entrega Quantidade Nova Data Coleta…" at bounding box center [387, 137] width 758 height 219
click at [631, 283] on div at bounding box center [662, 285] width 158 height 10
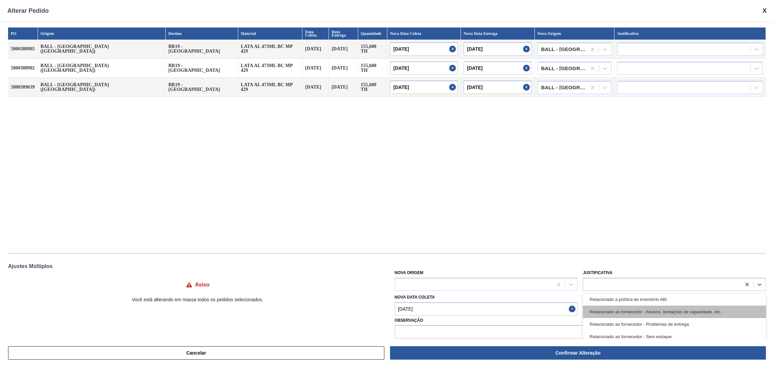
click at [674, 311] on div "Relacionado ao fornecedor - Atrasos, limitações de capacidade, etc." at bounding box center [674, 312] width 183 height 12
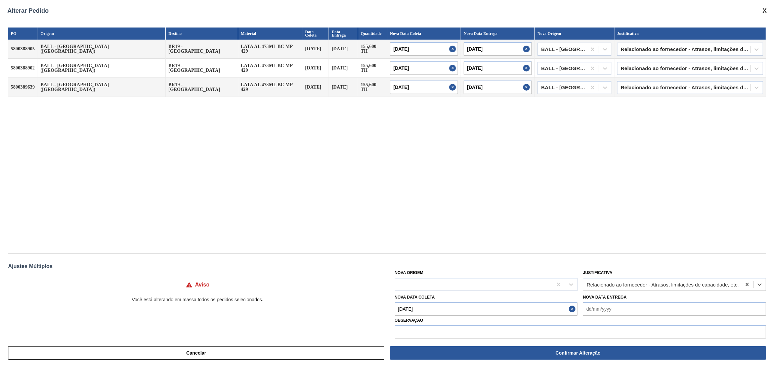
click at [652, 218] on div "PO Origem Destino Material Data Coleta Data Entrega Quantidade Nova Data Coleta…" at bounding box center [387, 137] width 758 height 219
click at [593, 198] on div "PO Origem Destino Material Data Coleta Data Entrega Quantidade Nova Data Coleta…" at bounding box center [387, 137] width 758 height 219
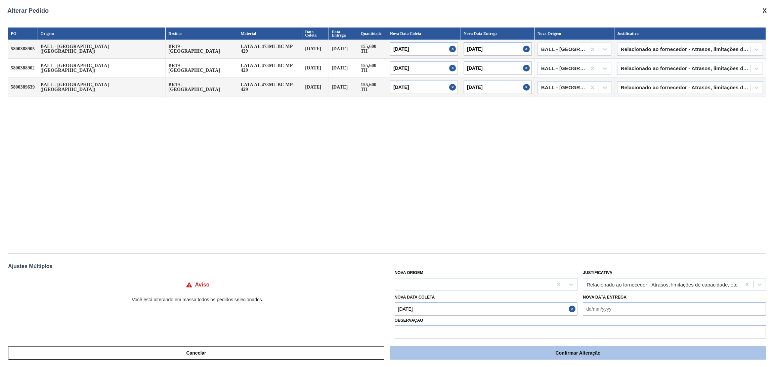
click at [523, 352] on button "Confirmar Alteração" at bounding box center [578, 353] width 376 height 13
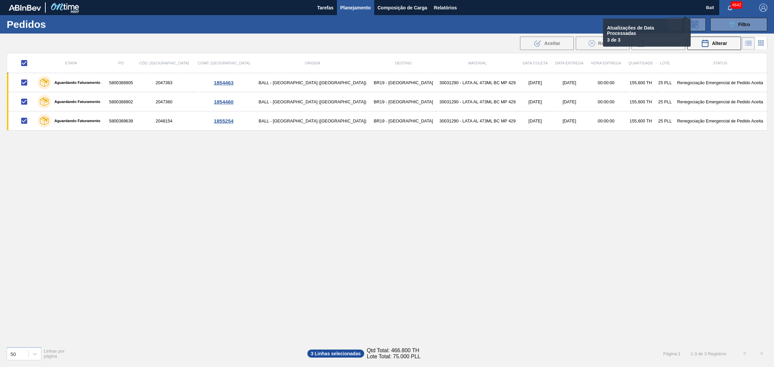
checkbox input "false"
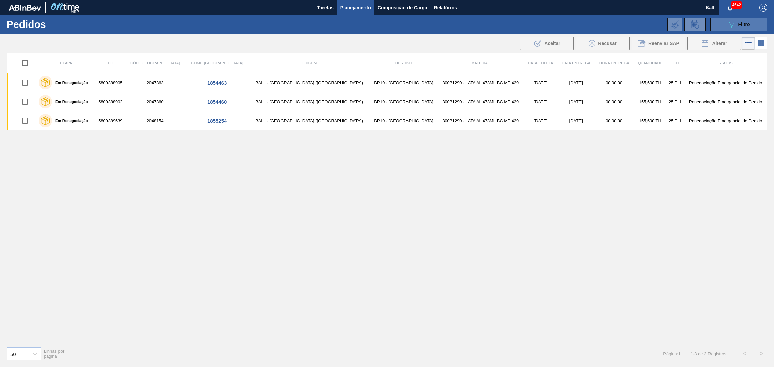
click at [738, 25] on span "Filtro" at bounding box center [744, 24] width 12 height 5
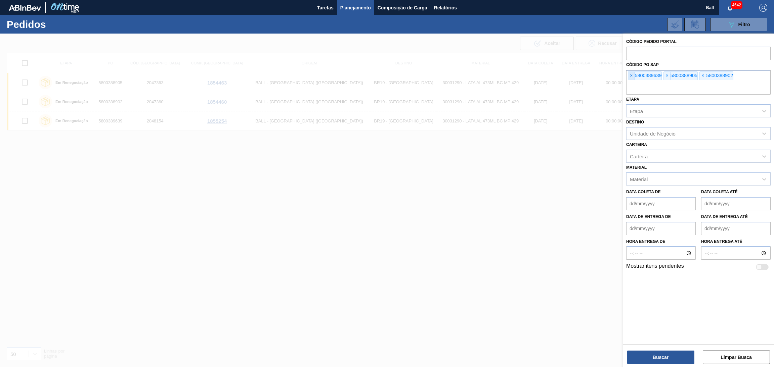
click at [633, 76] on span "×" at bounding box center [631, 76] width 6 height 8
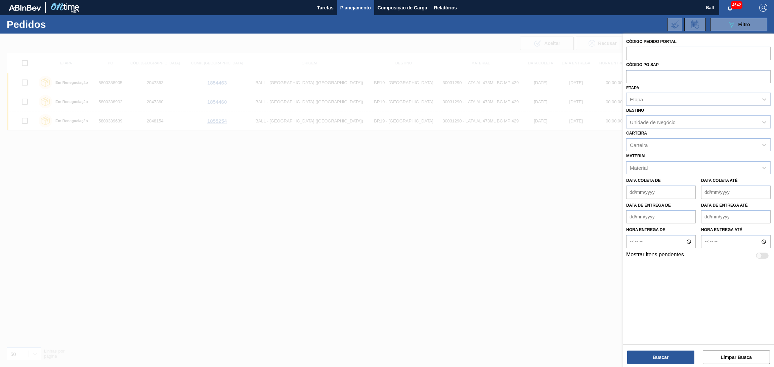
paste input "text"
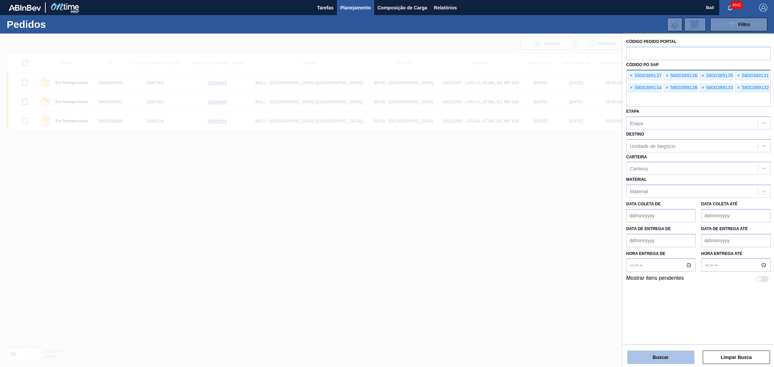
click at [669, 354] on button "Buscar" at bounding box center [660, 357] width 67 height 13
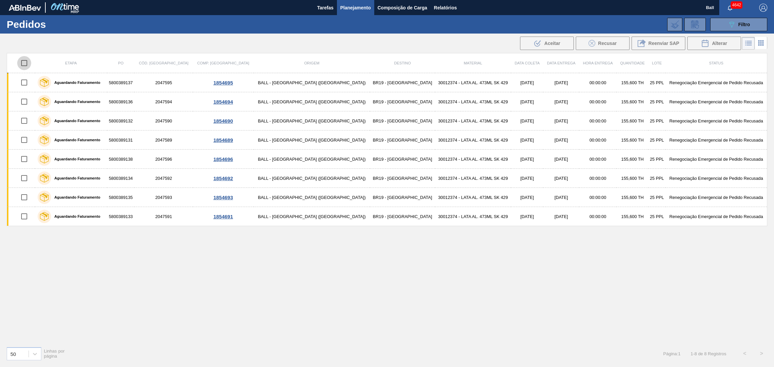
click at [27, 65] on input "checkbox" at bounding box center [24, 63] width 14 height 14
checkbox input "true"
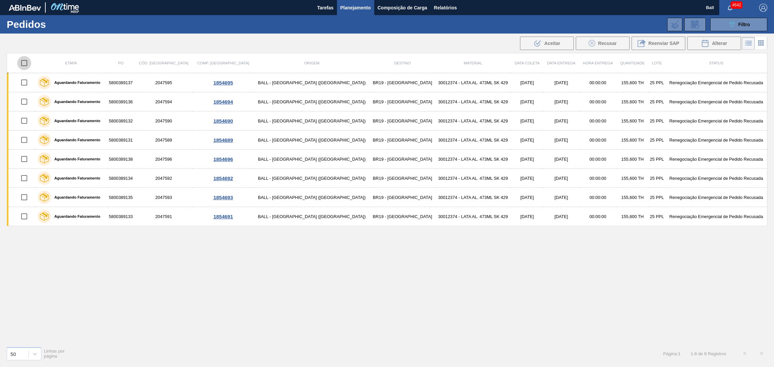
checkbox input "true"
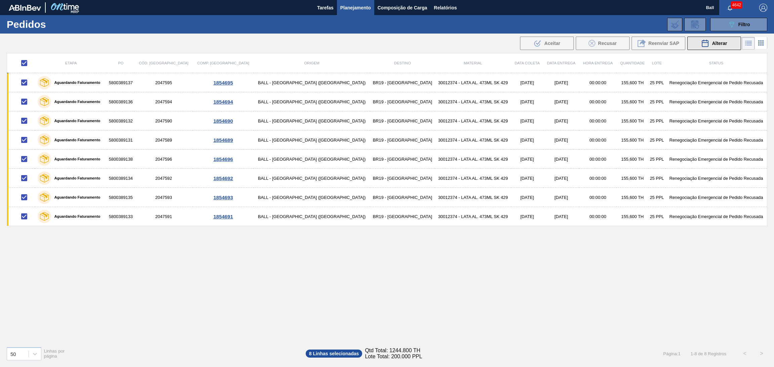
click at [719, 42] on span "Alterar" at bounding box center [719, 43] width 15 height 5
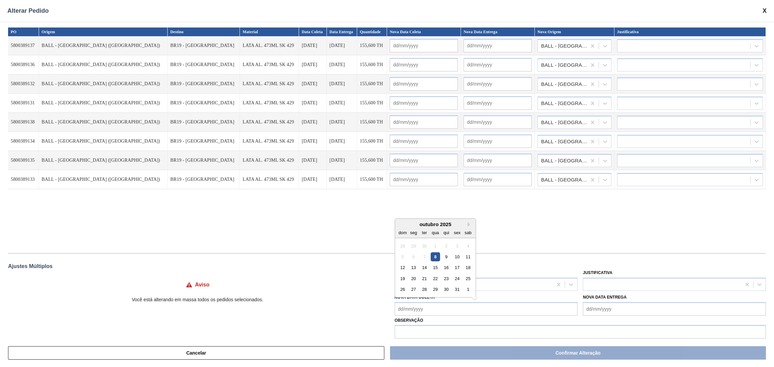
click at [438, 307] on Coleta "Nova Data Coleta" at bounding box center [486, 309] width 183 height 13
click at [467, 254] on div "11" at bounding box center [467, 257] width 9 height 9
type Coleta "11/10/2025"
type input "11/10/2025"
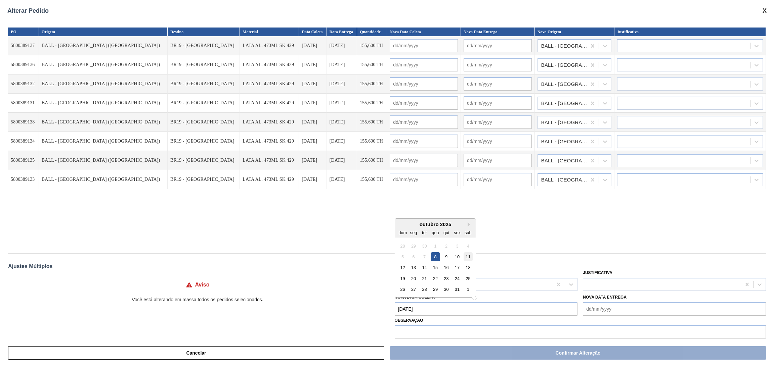
type input "11/10/2025"
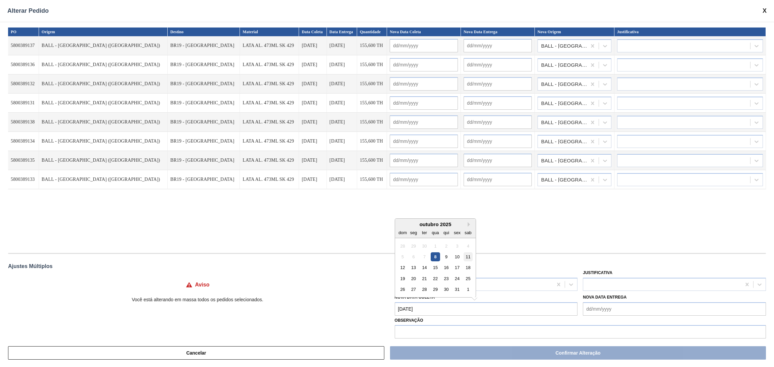
type input "11/10/2025"
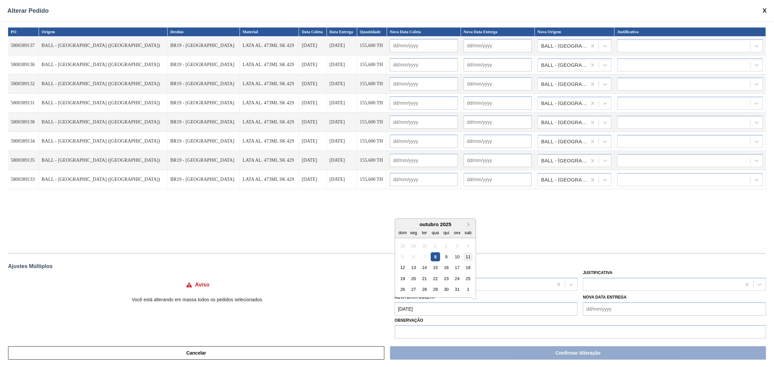
type input "11/10/2025"
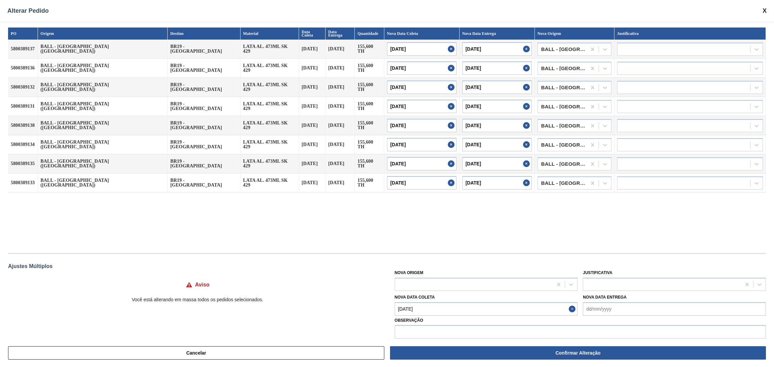
click at [544, 245] on div "PO Origem Destino Material Data Coleta Data Entrega Quantidade Nova Data Coleta…" at bounding box center [387, 137] width 758 height 219
click at [531, 237] on div "PO Origem Destino Material Data Coleta Data Entrega Quantidade Nova Data Coleta…" at bounding box center [387, 137] width 758 height 219
click at [603, 284] on div at bounding box center [662, 285] width 158 height 10
click at [619, 279] on div at bounding box center [674, 284] width 183 height 13
click at [619, 280] on div at bounding box center [662, 285] width 158 height 10
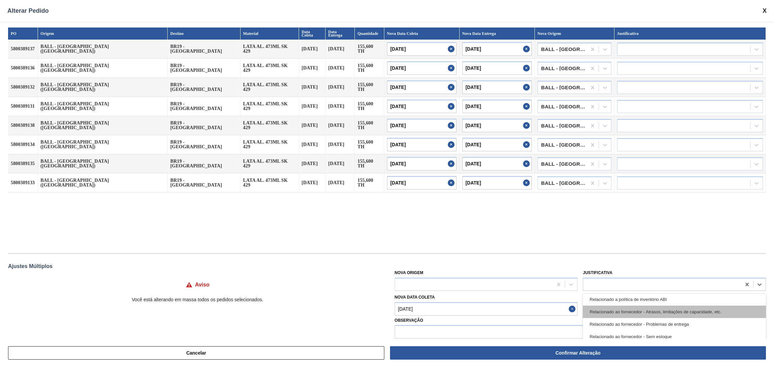
click at [685, 309] on div "Relacionado ao fornecedor - Atrasos, limitações de capacidade, etc." at bounding box center [674, 312] width 183 height 12
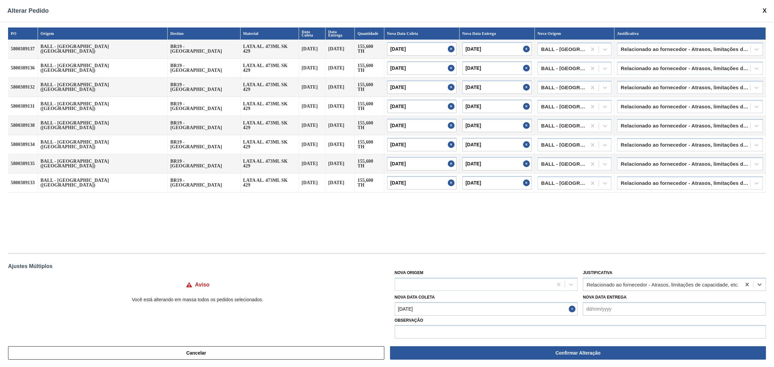
click at [681, 249] on div "PO Origem Destino Material Data Coleta Data Entrega Quantidade Nova Data Coleta…" at bounding box center [387, 180] width 774 height 317
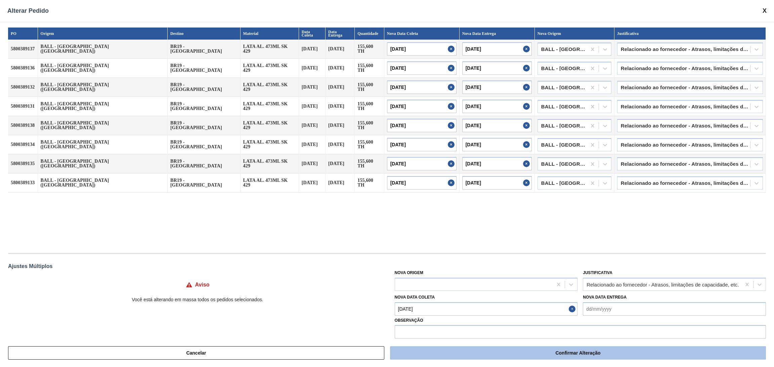
click at [540, 348] on button "Confirmar Alteração" at bounding box center [578, 353] width 376 height 13
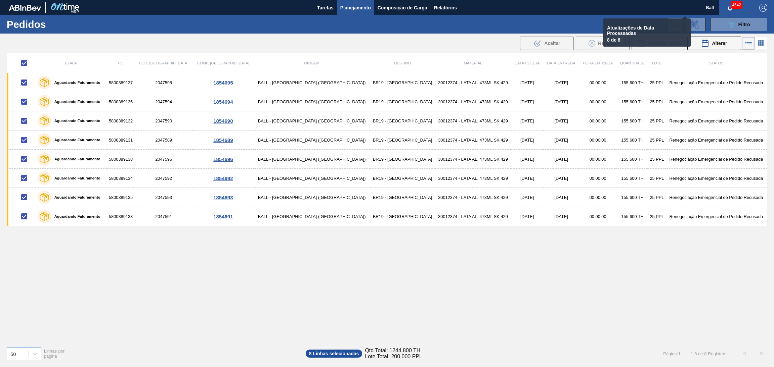
checkbox input "false"
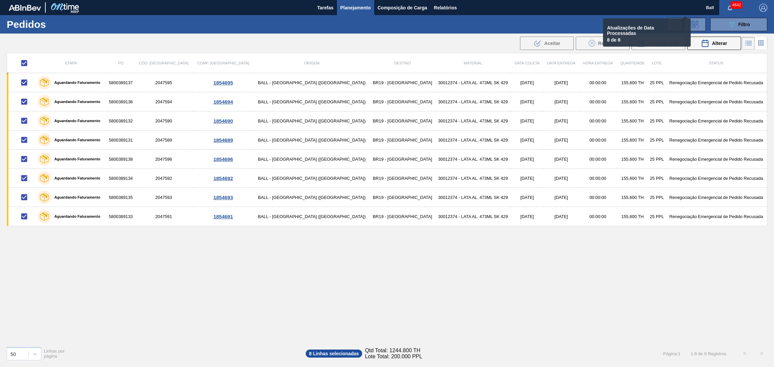
checkbox input "false"
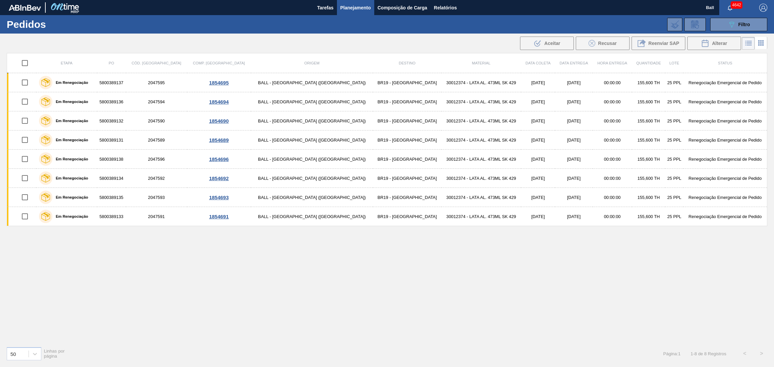
click at [28, 63] on input "checkbox" at bounding box center [25, 63] width 14 height 14
checkbox input "true"
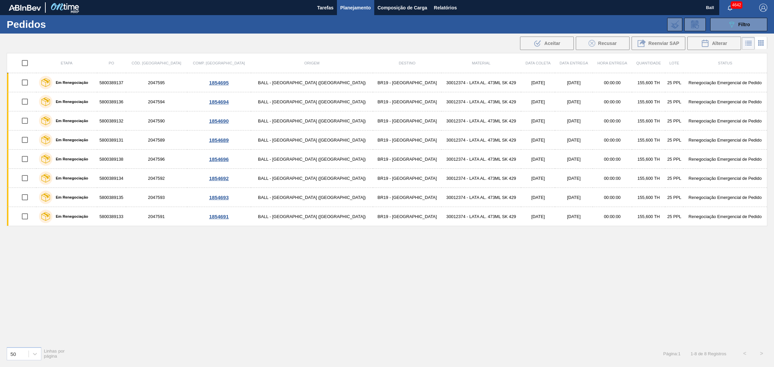
checkbox input "true"
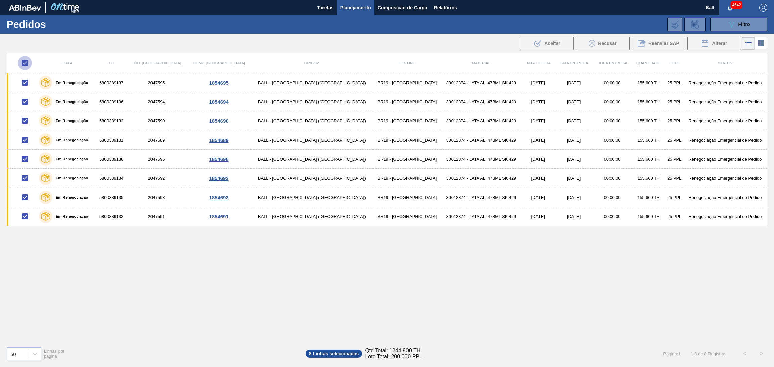
click at [28, 63] on input "checkbox" at bounding box center [25, 63] width 14 height 14
checkbox input "false"
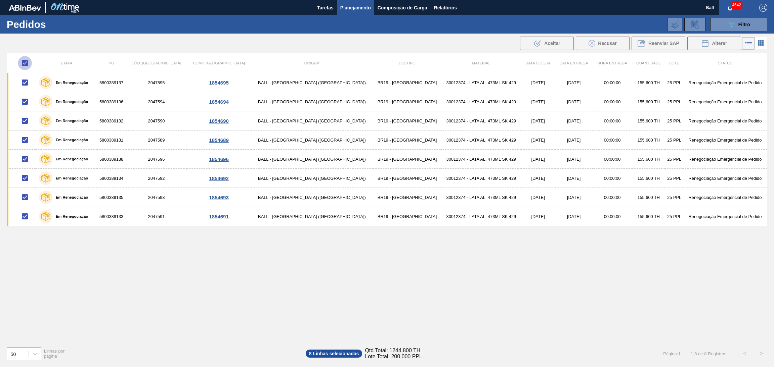
checkbox input "false"
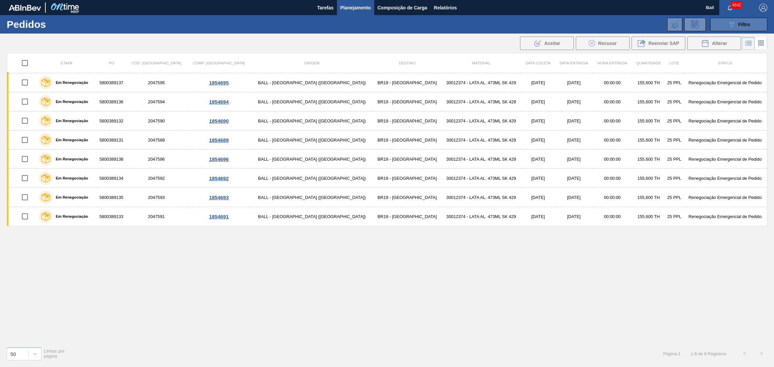
click at [720, 28] on button "089F7B8B-B2A5-4AFE-B5C0-19BA573D28AC Filtro" at bounding box center [738, 24] width 57 height 13
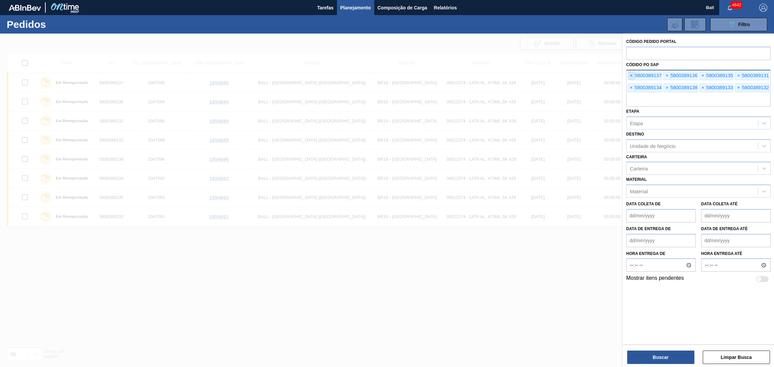
click at [632, 72] on span "×" at bounding box center [631, 76] width 6 height 8
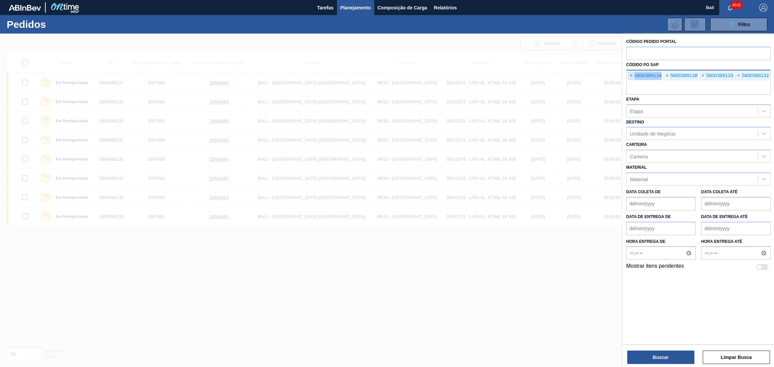
click at [632, 72] on span "×" at bounding box center [631, 76] width 6 height 8
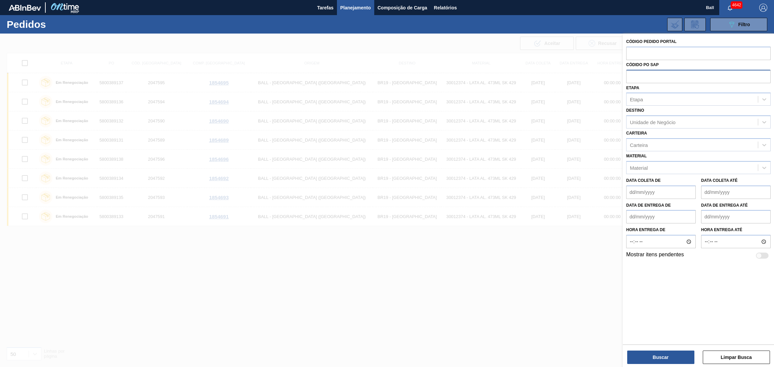
paste input "5800386987"
type input "5800386987"
click at [664, 360] on button "Buscar" at bounding box center [660, 357] width 67 height 13
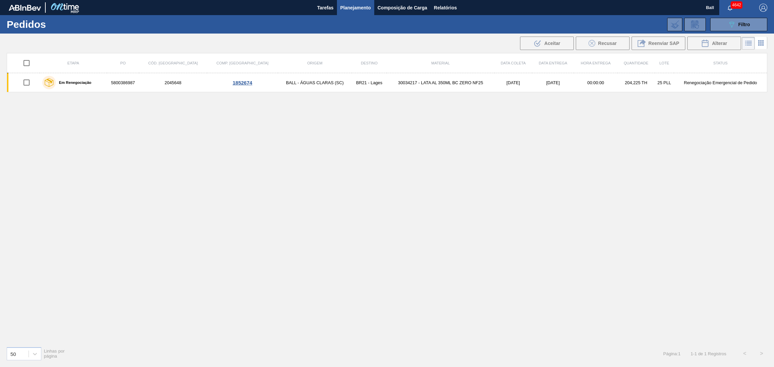
click at [331, 165] on div "Etapa PO Cód. Pedido Comp. Carga Origem Destino Material Data coleta Data Entre…" at bounding box center [387, 197] width 760 height 288
click at [724, 23] on button "089F7B8B-B2A5-4AFE-B5C0-19BA573D28AC Filtro" at bounding box center [738, 24] width 57 height 13
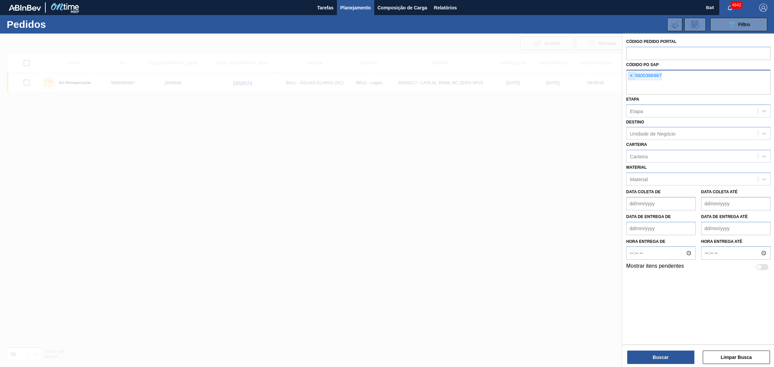
click at [632, 75] on span "×" at bounding box center [631, 76] width 6 height 8
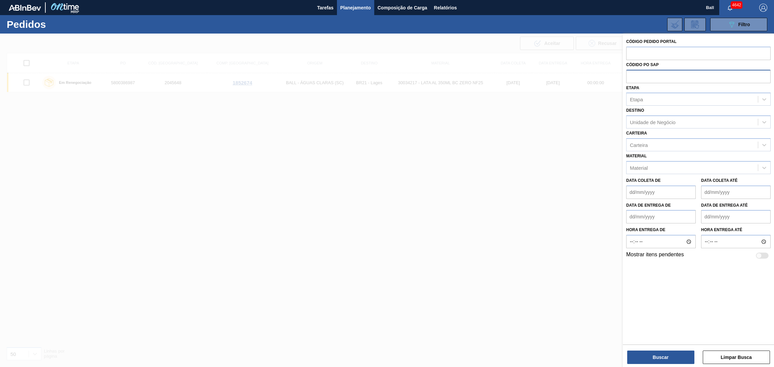
paste input "text"
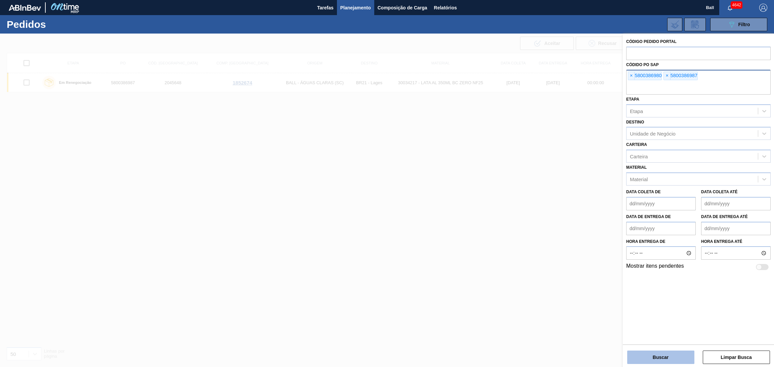
click at [653, 354] on button "Buscar" at bounding box center [660, 357] width 67 height 13
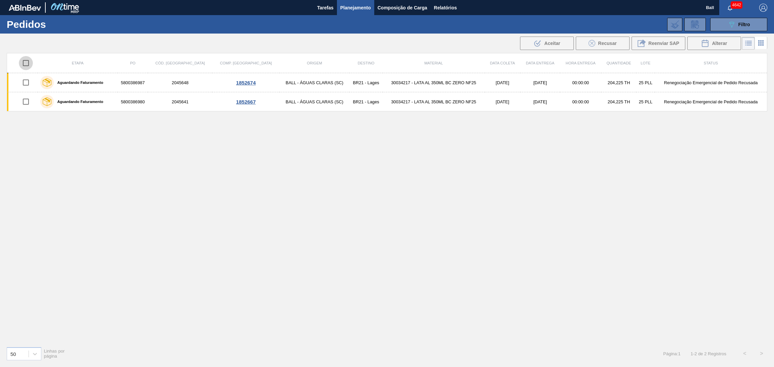
click at [28, 63] on input "checkbox" at bounding box center [26, 63] width 14 height 14
checkbox input "true"
click at [719, 37] on button "Alterar" at bounding box center [714, 43] width 54 height 13
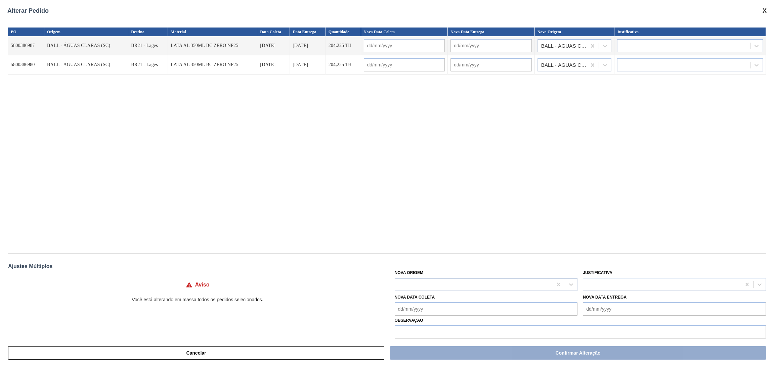
click at [450, 282] on div at bounding box center [474, 285] width 158 height 10
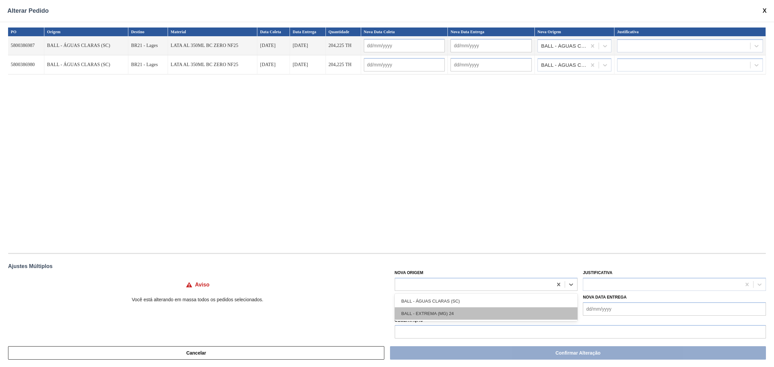
click at [440, 311] on div "BALL - EXTREMA (MG) 24" at bounding box center [486, 314] width 183 height 12
type input "[DATE]"
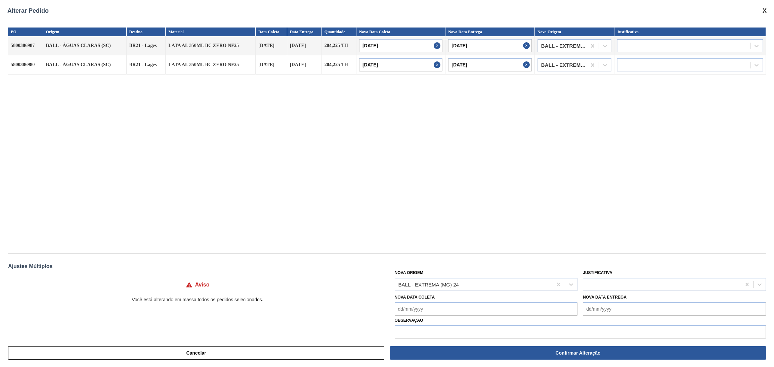
click at [474, 199] on div "PO Origem Destino Material Data Coleta Data Entrega Quantidade Nova Data Coleta…" at bounding box center [387, 137] width 758 height 219
click at [429, 45] on input "[DATE]" at bounding box center [400, 45] width 83 height 13
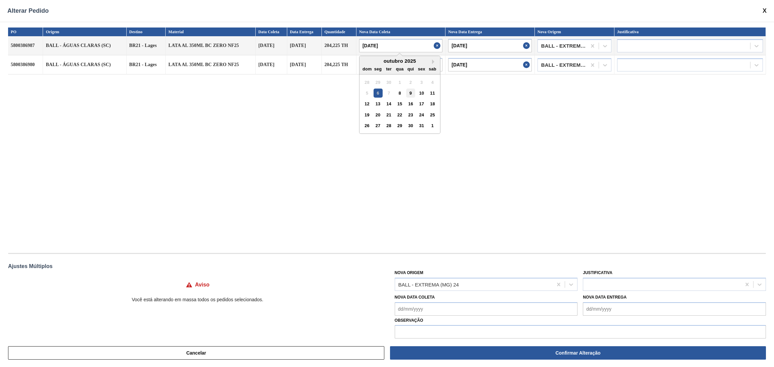
click at [414, 91] on div "9" at bounding box center [410, 93] width 9 height 9
type input "[DATE]"
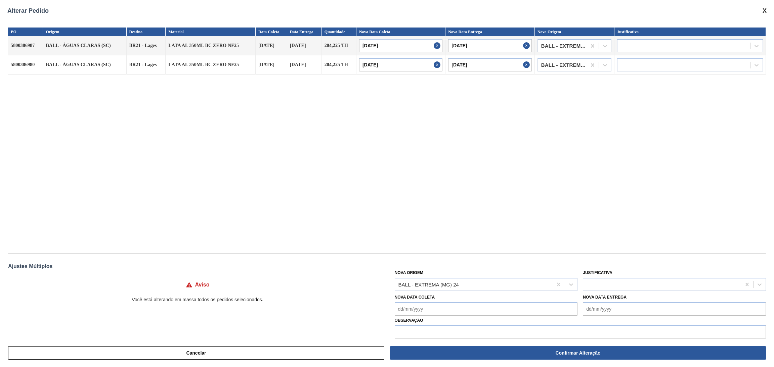
drag, startPoint x: 552, startPoint y: 112, endPoint x: 468, endPoint y: 100, distance: 85.5
click at [547, 113] on div "PO Origem Destino Material Data Coleta Data Entrega Quantidade Nova Data Coleta…" at bounding box center [387, 137] width 758 height 219
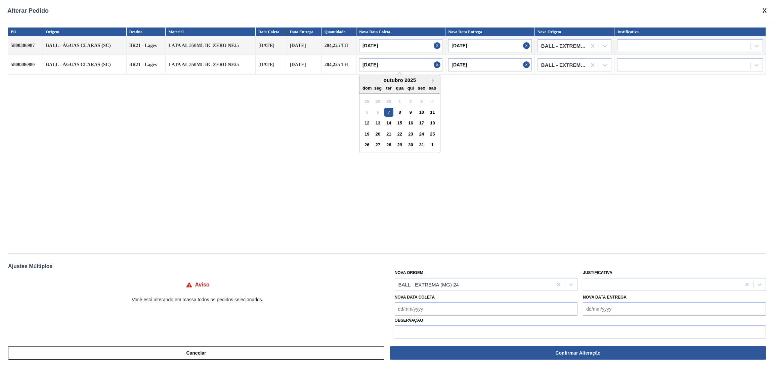
click at [413, 65] on input "[DATE]" at bounding box center [400, 64] width 83 height 13
click at [410, 111] on div "9" at bounding box center [410, 112] width 9 height 9
type input "[DATE]"
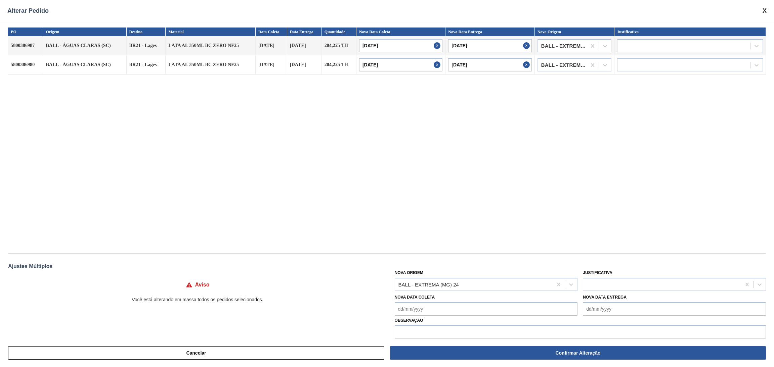
click at [579, 137] on div "PO Origem Destino Material Data Coleta Data Entrega Quantidade Nova Data Coleta…" at bounding box center [387, 137] width 758 height 219
click at [624, 284] on div at bounding box center [662, 285] width 158 height 10
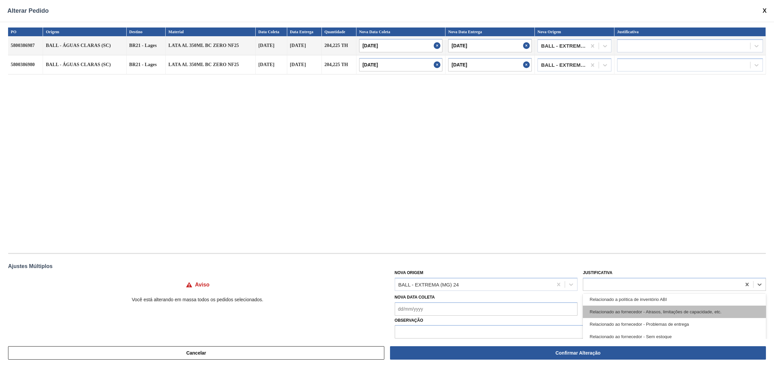
click at [668, 311] on div "Relacionado ao fornecedor - Atrasos, limitações de capacidade, etc." at bounding box center [674, 312] width 183 height 12
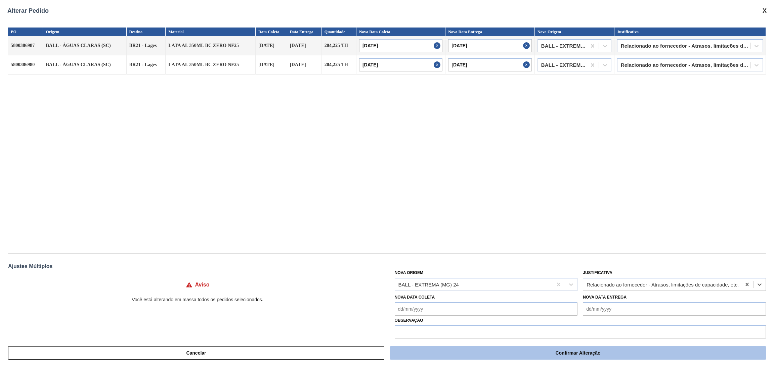
click at [625, 352] on button "Confirmar Alteração" at bounding box center [578, 353] width 376 height 13
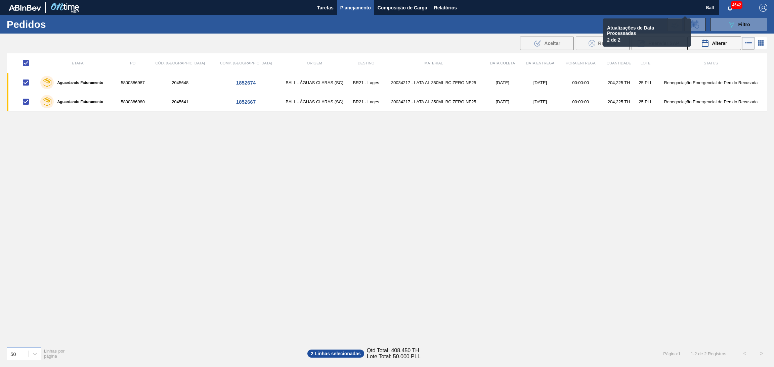
checkbox input "false"
